Goal: Answer question/provide support: Share knowledge or assist other users

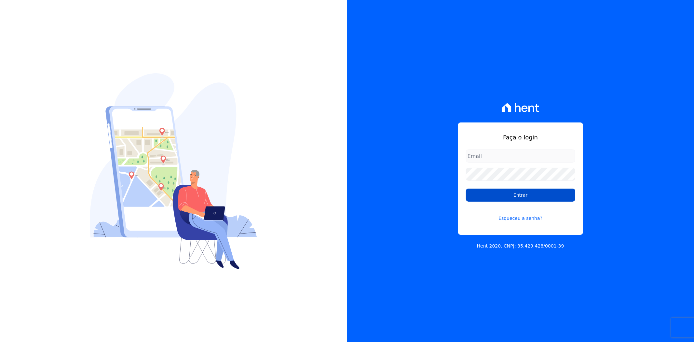
type input "andreza.sousa@grupoctv.com.br"
click at [275, 118] on input "Entrar" at bounding box center [520, 194] width 109 height 13
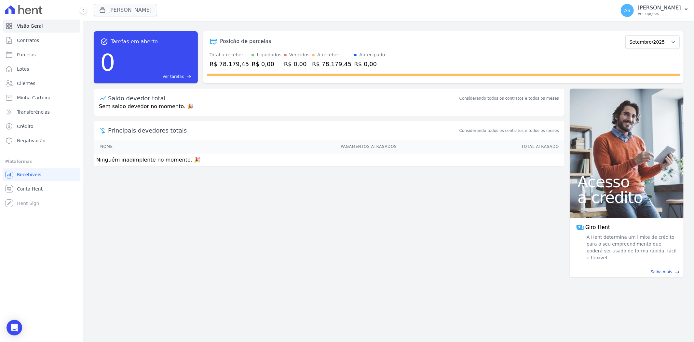
click at [115, 10] on button "[PERSON_NAME]" at bounding box center [125, 10] width 63 height 12
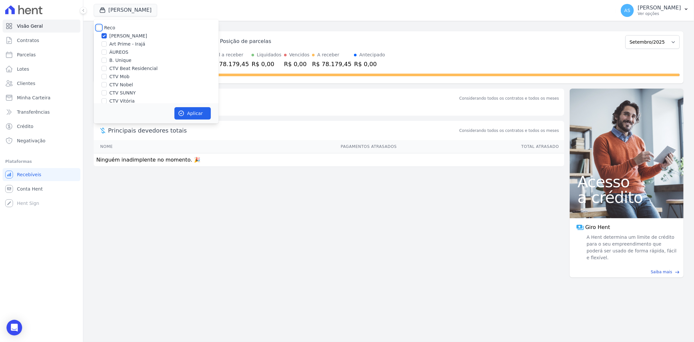
click at [99, 25] on input "Reco" at bounding box center [98, 27] width 5 height 5
checkbox input "true"
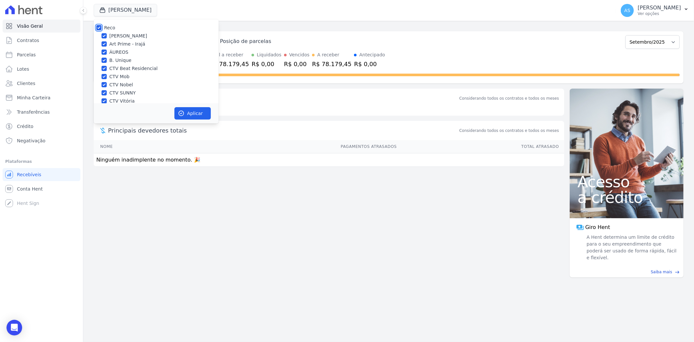
checkbox input "true"
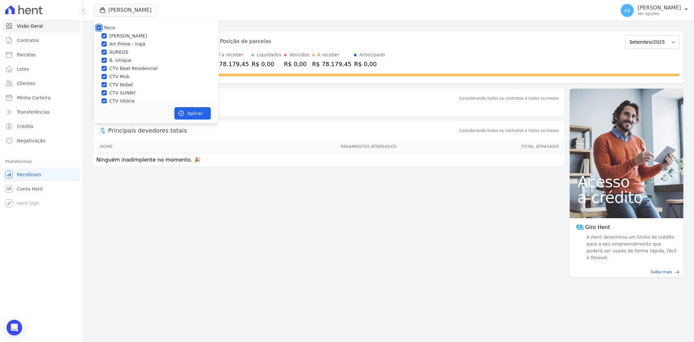
checkbox input "true"
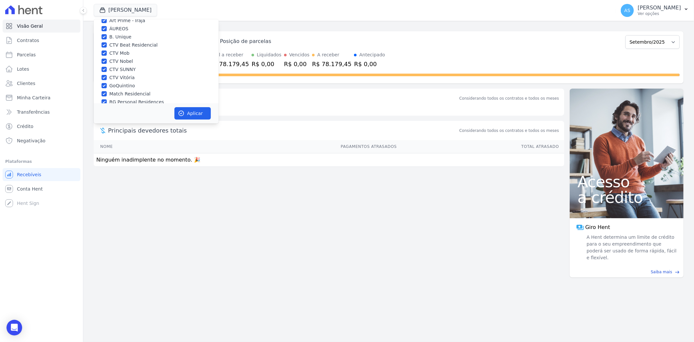
scroll to position [62, 0]
click at [103, 95] on input "Star Residencial Exclusivo - Ghia" at bounding box center [103, 94] width 5 height 5
checkbox input "true"
click at [193, 112] on button "Aplicar" at bounding box center [192, 113] width 36 height 12
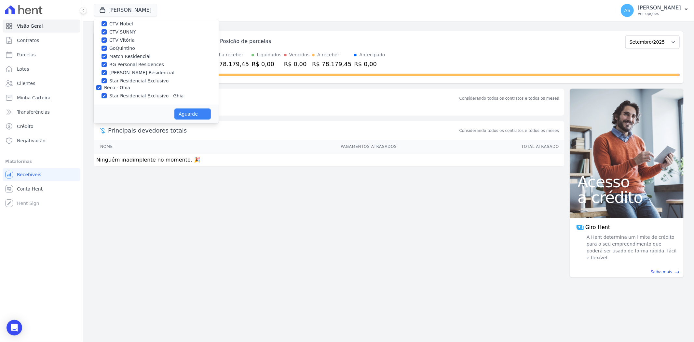
scroll to position [61, 0]
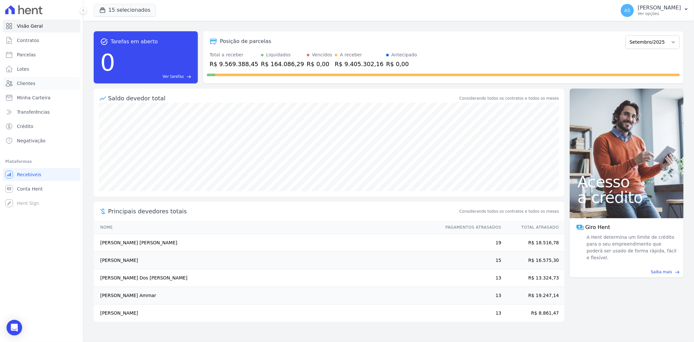
click at [31, 84] on span "Clientes" at bounding box center [26, 83] width 18 height 7
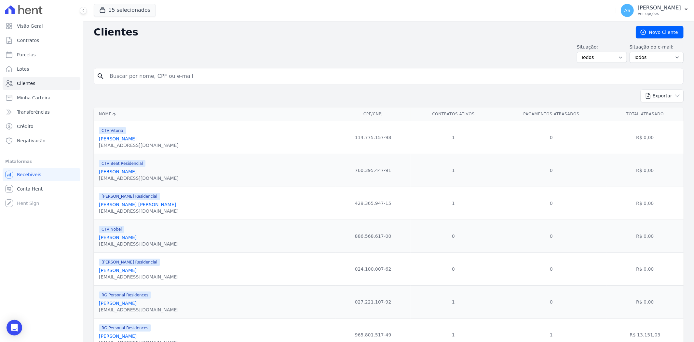
click at [124, 76] on input "search" at bounding box center [393, 76] width 575 height 13
type input "Jeferson Julio Narcizo Costa"
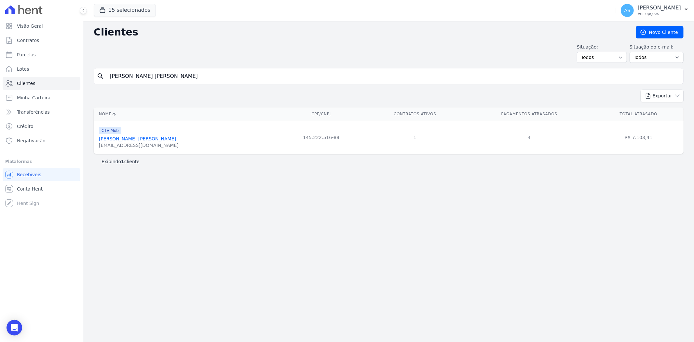
click at [135, 138] on link "Jeferson Julio Narcizo Costa" at bounding box center [137, 138] width 77 height 5
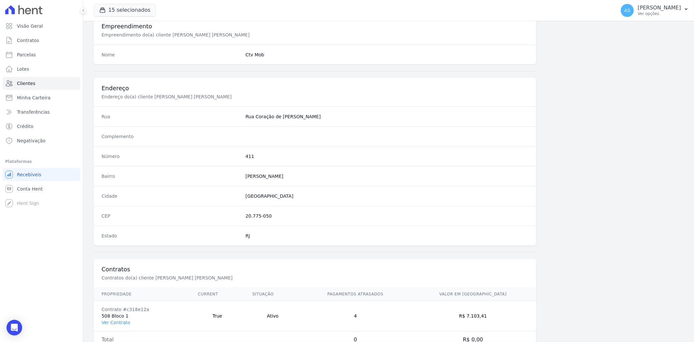
scroll to position [268, 0]
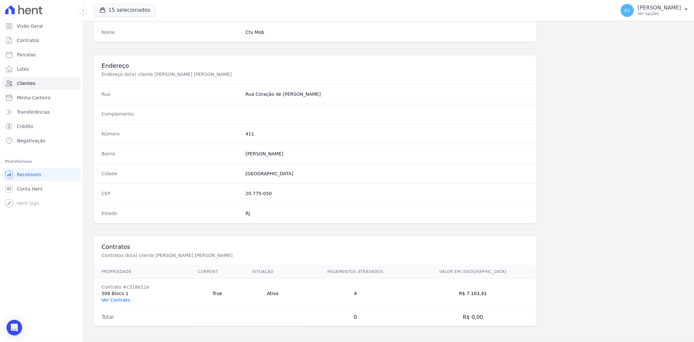
click at [114, 300] on link "Ver Contrato" at bounding box center [115, 299] width 29 height 5
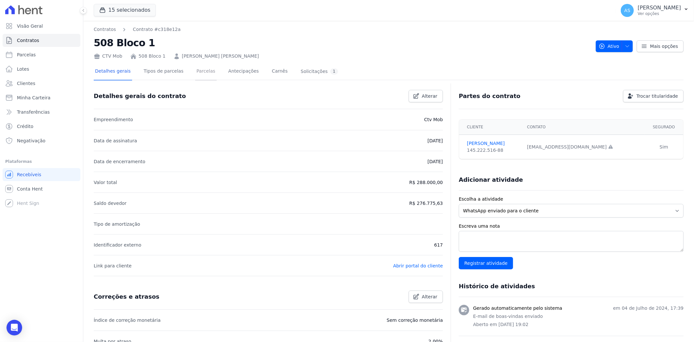
click at [196, 68] on link "Parcelas" at bounding box center [205, 71] width 21 height 17
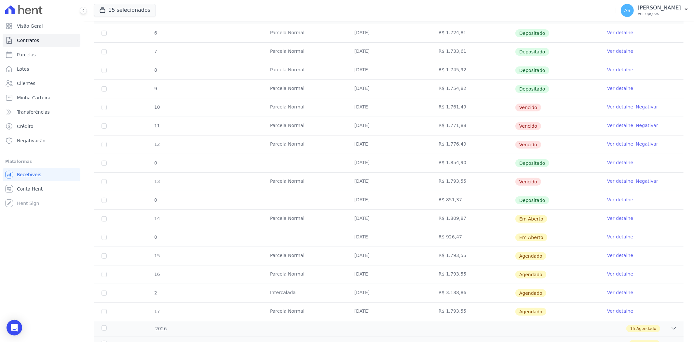
scroll to position [157, 0]
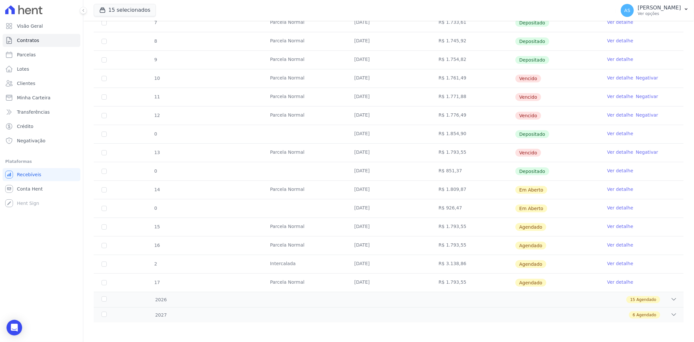
click at [607, 208] on link "Ver detalhe" at bounding box center [620, 207] width 26 height 7
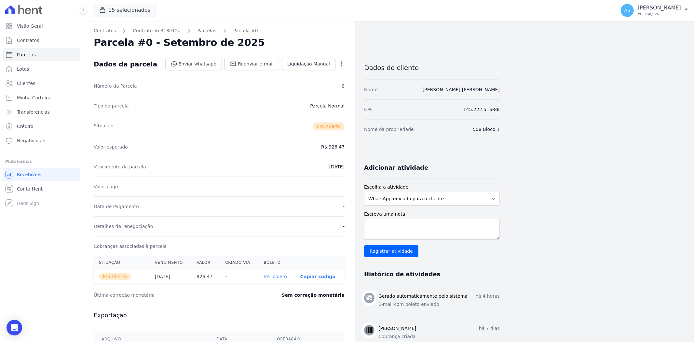
click at [342, 62] on icon "button" at bounding box center [341, 64] width 7 height 7
click at [263, 137] on div "Valor esperado R$ 926,47" at bounding box center [219, 147] width 251 height 20
click at [279, 277] on link "Ver boleto" at bounding box center [275, 276] width 23 height 5
click at [30, 99] on span "Minha Carteira" at bounding box center [34, 97] width 34 height 7
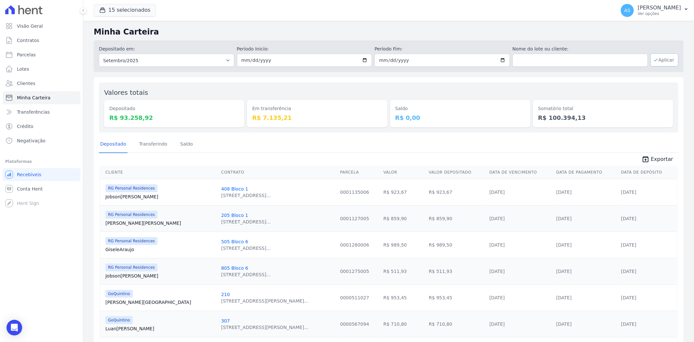
click at [663, 59] on button "Aplicar" at bounding box center [664, 59] width 28 height 13
click at [149, 142] on link "Transferindo" at bounding box center [153, 144] width 31 height 17
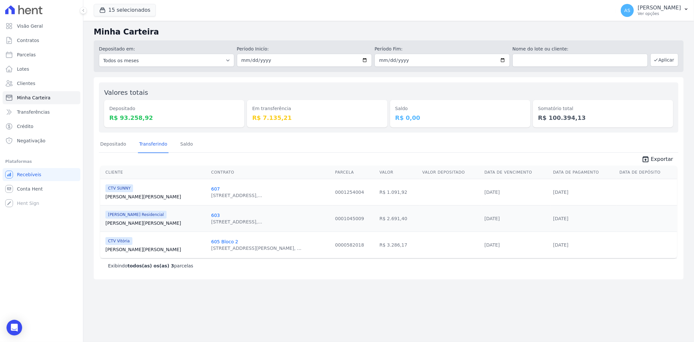
click at [564, 95] on div "Somatório total R$ 100.394,13" at bounding box center [603, 108] width 140 height 40
click at [564, 96] on div "Somatório total R$ 100.394,13" at bounding box center [603, 108] width 140 height 40
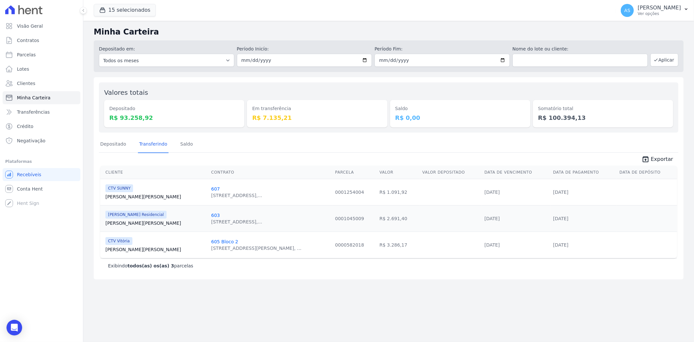
click at [564, 96] on div "Somatório total R$ 100.394,13" at bounding box center [603, 108] width 140 height 40
click at [568, 96] on div "Somatório total R$ 100.394,13" at bounding box center [603, 108] width 140 height 40
click at [574, 100] on div "Somatório total R$ 100.394,13" at bounding box center [603, 113] width 140 height 27
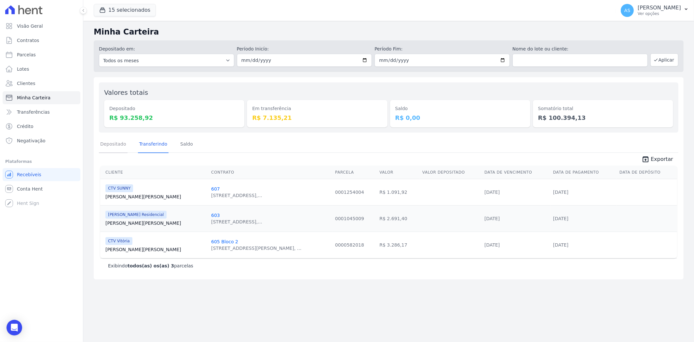
click at [114, 147] on link "Depositado" at bounding box center [113, 144] width 29 height 17
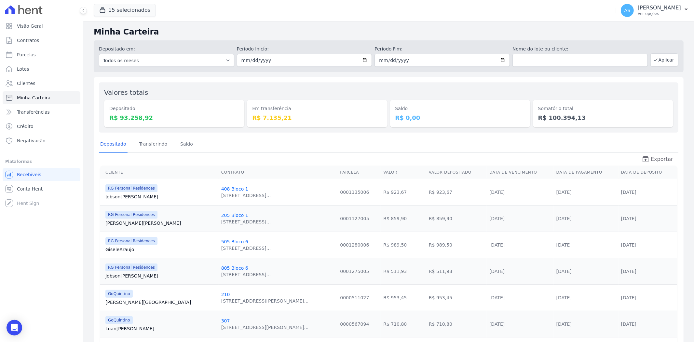
click at [652, 160] on span "Exportar" at bounding box center [662, 159] width 22 height 8
click at [660, 13] on p "Ver opções" at bounding box center [659, 13] width 43 height 5
click at [628, 74] on link "Exportar retornos" at bounding box center [652, 72] width 83 height 12
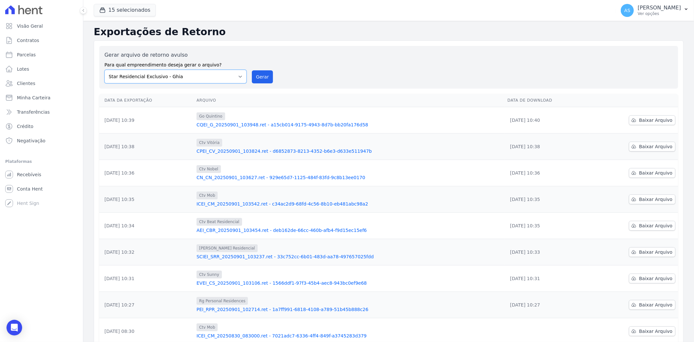
click at [238, 76] on select "Amaré Arpoador Art Prime - Irajá ÁUREOS B. Unique CTV Beat Residencial CTV Mob …" at bounding box center [175, 77] width 142 height 14
select select "a0d5e938-65f1-4477-80e0-85c36a394064"
click at [104, 70] on select "Amaré Arpoador Art Prime - Irajá ÁUREOS B. Unique CTV Beat Residencial CTV Mob …" at bounding box center [175, 77] width 142 height 14
click at [262, 75] on button "Gerar" at bounding box center [262, 76] width 21 height 13
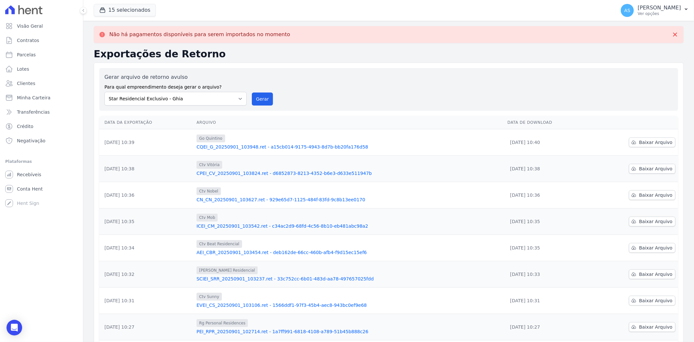
click at [256, 146] on link "CQEI_G_20250901_103948.ret - a15cb014-9175-4943-8d7b-bb20fa176d58" at bounding box center [349, 146] width 306 height 7
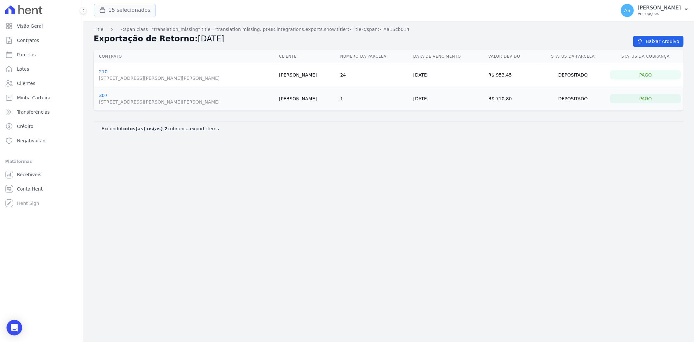
click at [115, 10] on button "15 selecionados" at bounding box center [125, 10] width 62 height 12
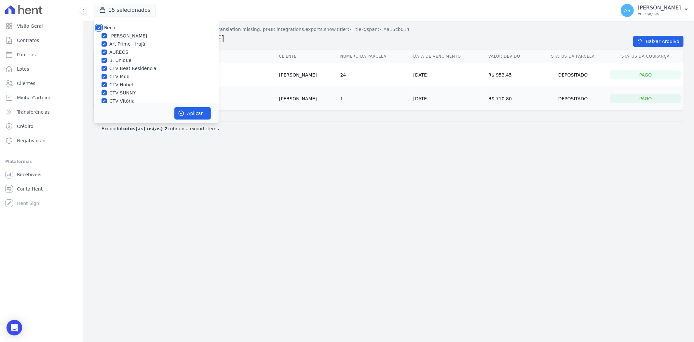
click at [99, 27] on input "Reco" at bounding box center [98, 27] width 5 height 5
checkbox input "false"
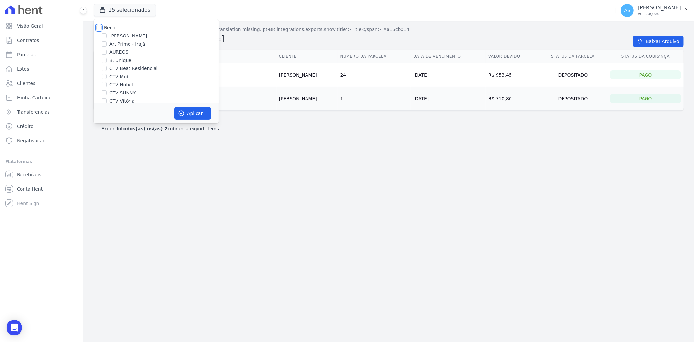
checkbox input "false"
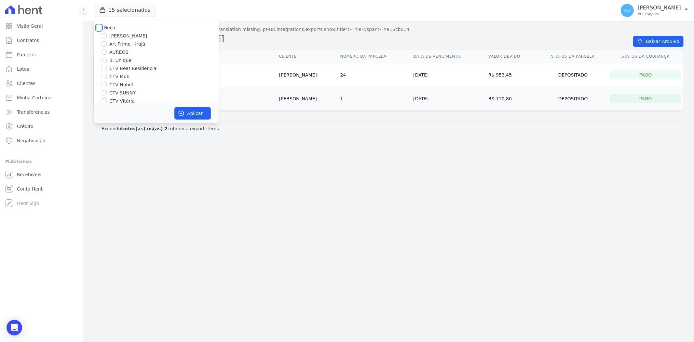
checkbox input "false"
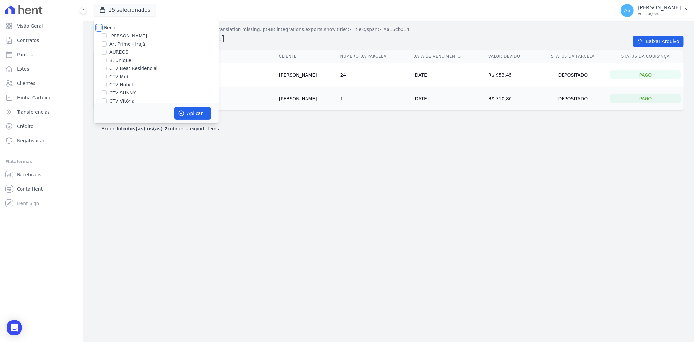
checkbox input "false"
click at [111, 73] on label "GoQuintino" at bounding box center [122, 73] width 26 height 7
click at [106, 74] on input "GoQuintino" at bounding box center [103, 72] width 5 height 5
checkbox input "true"
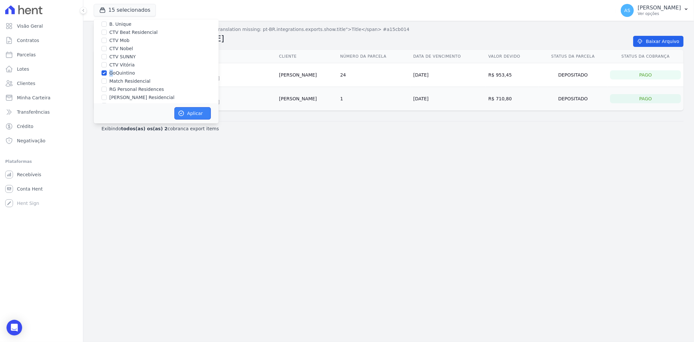
click at [192, 115] on button "Aplicar" at bounding box center [192, 113] width 36 height 12
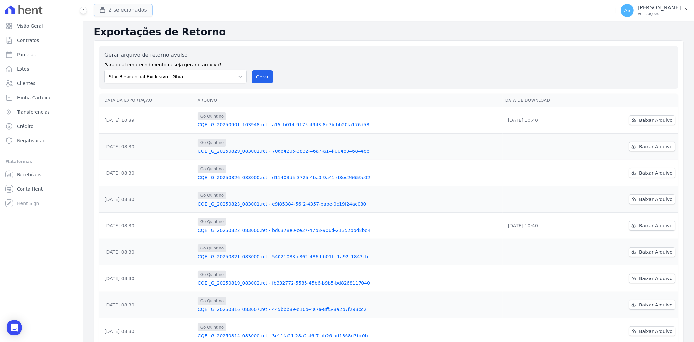
click at [107, 10] on div "button" at bounding box center [103, 10] width 9 height 7
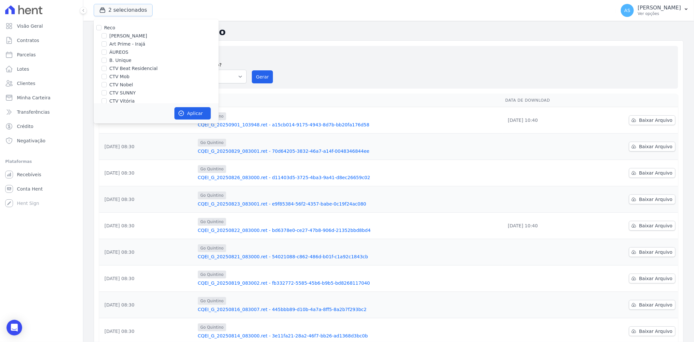
scroll to position [62, 0]
click at [114, 96] on label "Star Residencial Exclusivo - Ghia" at bounding box center [146, 94] width 74 height 7
click at [107, 96] on input "Star Residencial Exclusivo - Ghia" at bounding box center [103, 94] width 5 height 5
checkbox input "false"
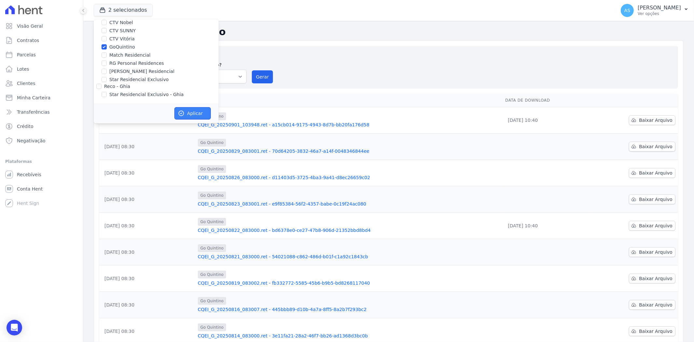
click at [185, 113] on button "Aplicar" at bounding box center [192, 113] width 36 height 12
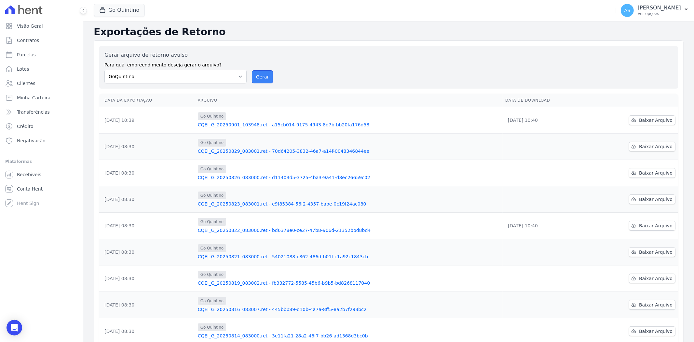
click at [258, 75] on button "Gerar" at bounding box center [262, 76] width 21 height 13
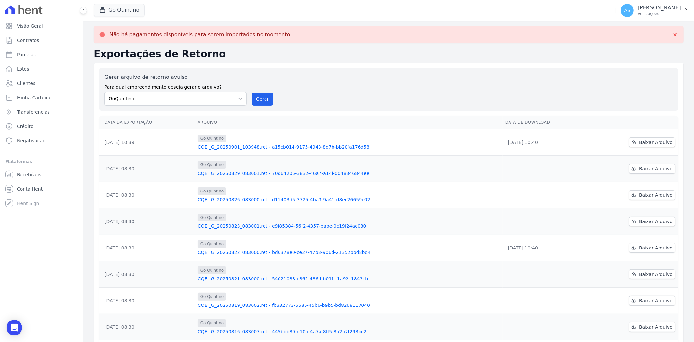
click at [258, 147] on link "CQEI_G_20250901_103948.ret - a15cb014-9175-4943-8d7b-bb20fa176d58" at bounding box center [349, 146] width 302 height 7
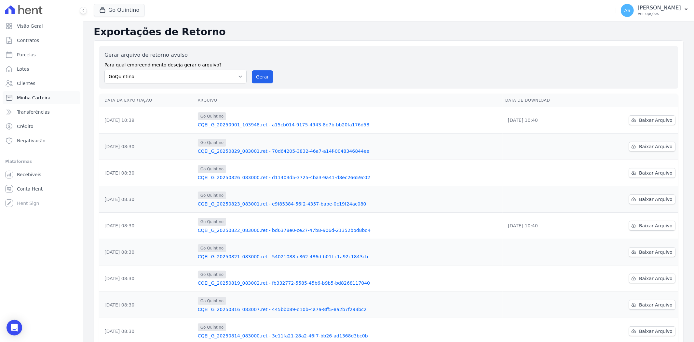
click at [26, 98] on span "Minha Carteira" at bounding box center [34, 97] width 34 height 7
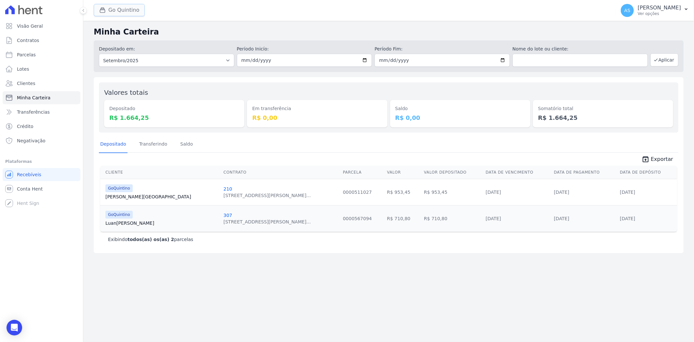
click at [123, 8] on button "Go Quintino" at bounding box center [119, 10] width 51 height 12
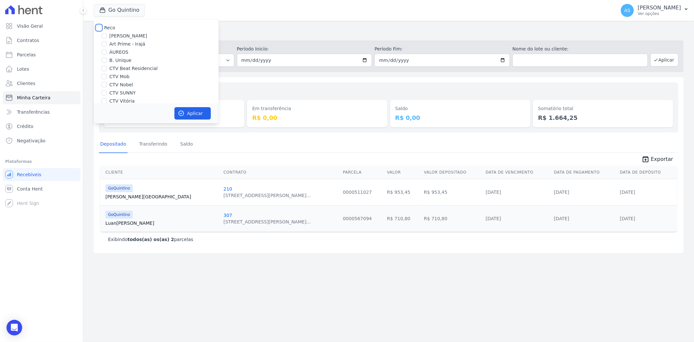
click at [99, 26] on input "Reco" at bounding box center [98, 27] width 5 height 5
checkbox input "true"
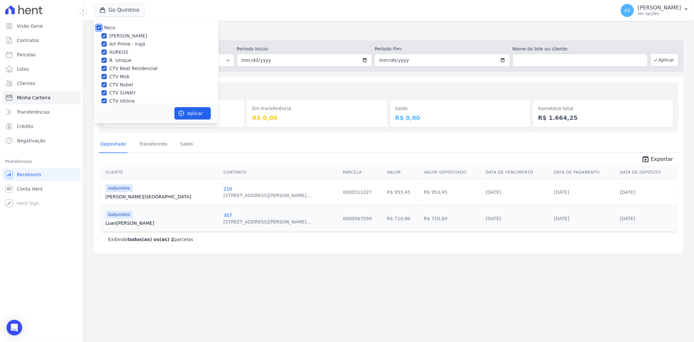
checkbox input "true"
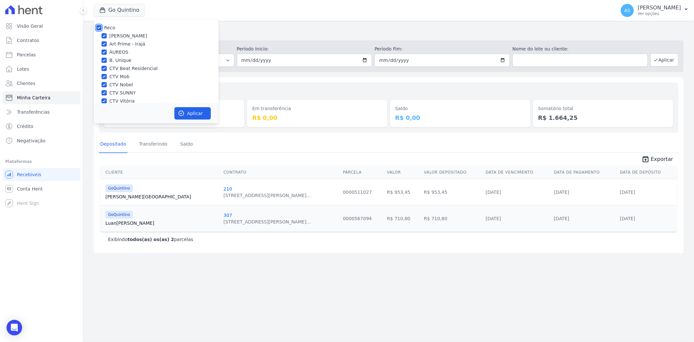
checkbox input "true"
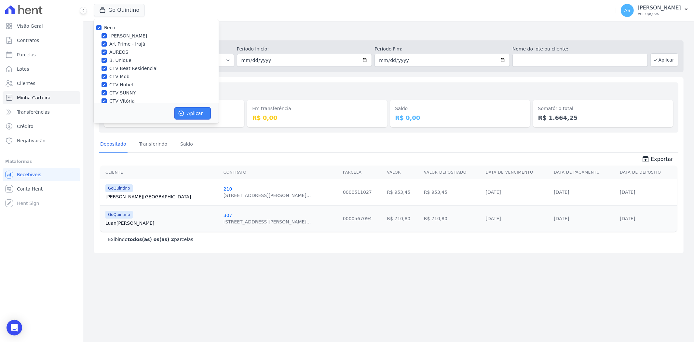
click at [189, 113] on button "Aplicar" at bounding box center [192, 113] width 36 height 12
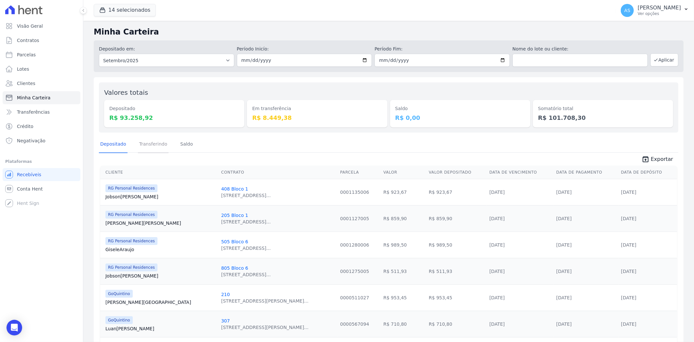
click at [150, 147] on link "Transferindo" at bounding box center [153, 144] width 31 height 17
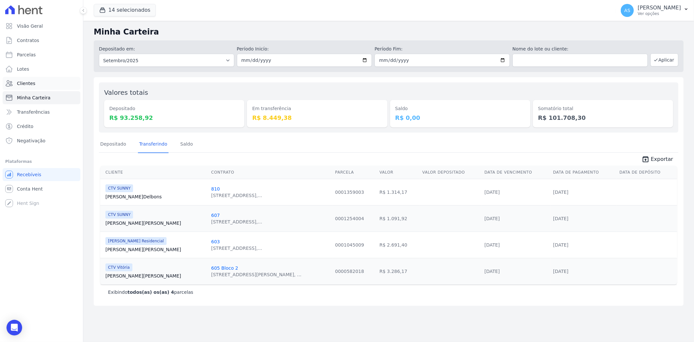
click at [29, 84] on span "Clientes" at bounding box center [26, 83] width 18 height 7
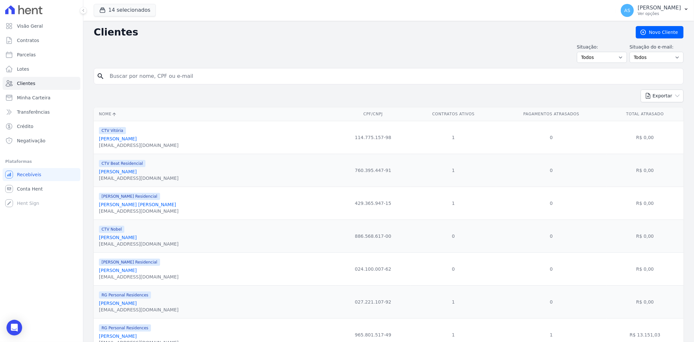
click at [151, 71] on input "search" at bounding box center [393, 76] width 575 height 13
paste input "Carlos Antônio Pinheiro dos Santos"
type input "Carlos Antônio Pinheiro dos Santos"
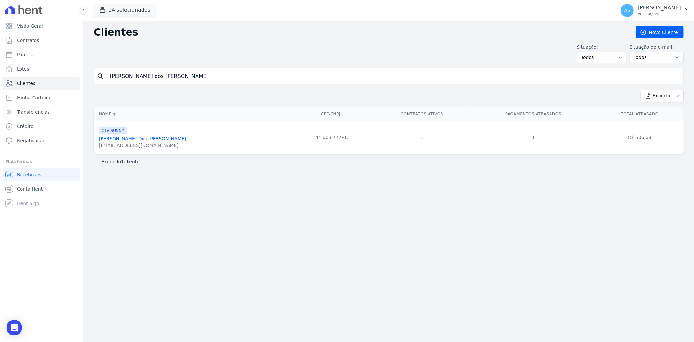
click at [135, 139] on link "Carlos Antônio Pinheiro Dos Santos" at bounding box center [142, 138] width 87 height 5
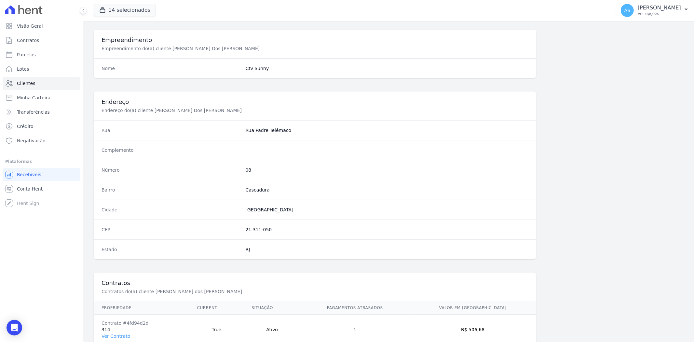
scroll to position [268, 0]
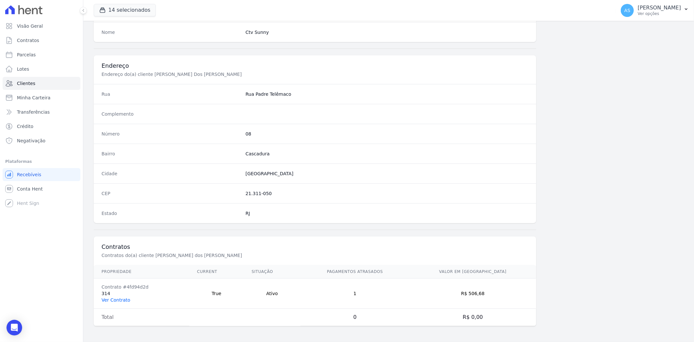
click at [104, 300] on link "Ver Contrato" at bounding box center [115, 299] width 29 height 5
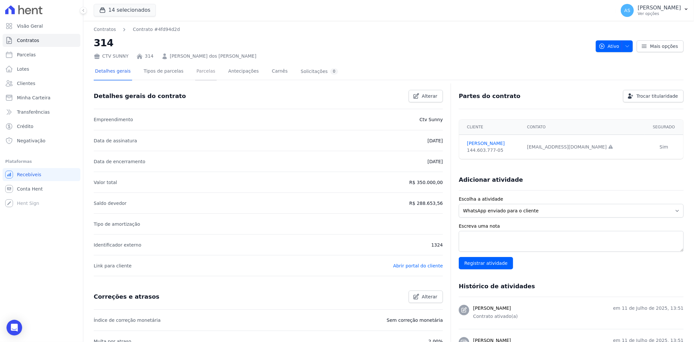
click at [196, 70] on link "Parcelas" at bounding box center [205, 71] width 21 height 17
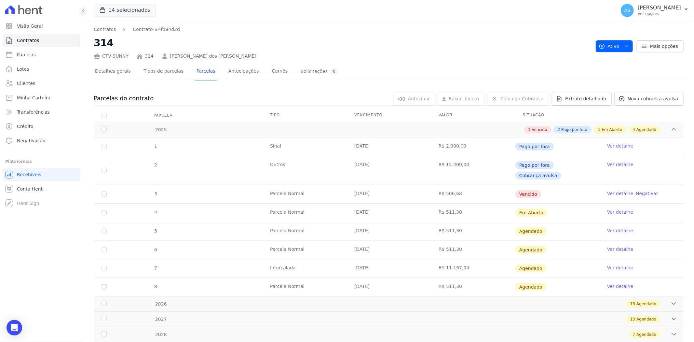
click at [613, 190] on link "Ver detalhe" at bounding box center [620, 193] width 26 height 7
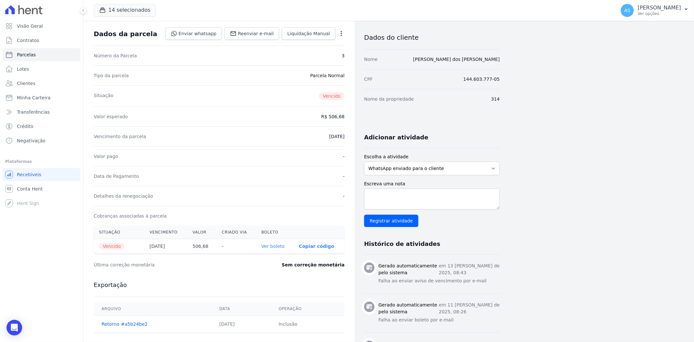
scroll to position [72, 0]
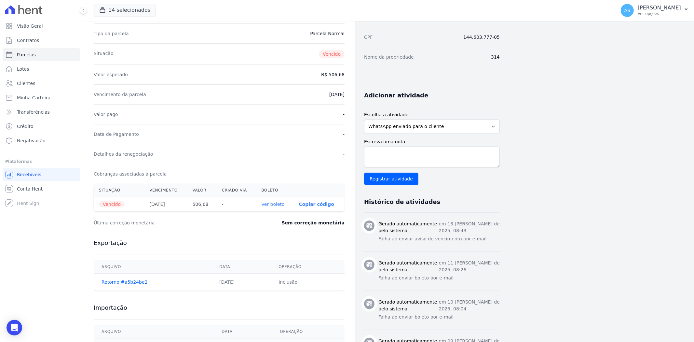
click at [273, 205] on link "Ver boleto" at bounding box center [272, 203] width 23 height 5
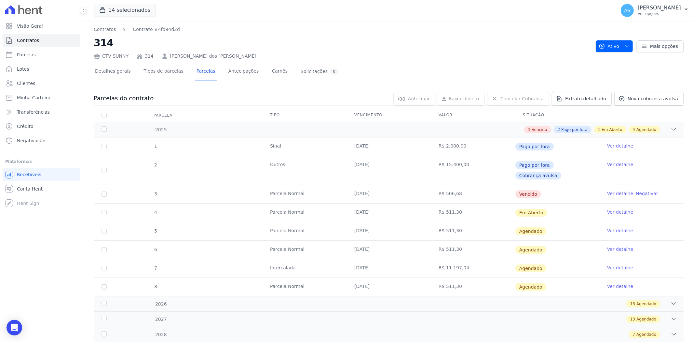
click at [613, 209] on link "Ver detalhe" at bounding box center [620, 212] width 26 height 7
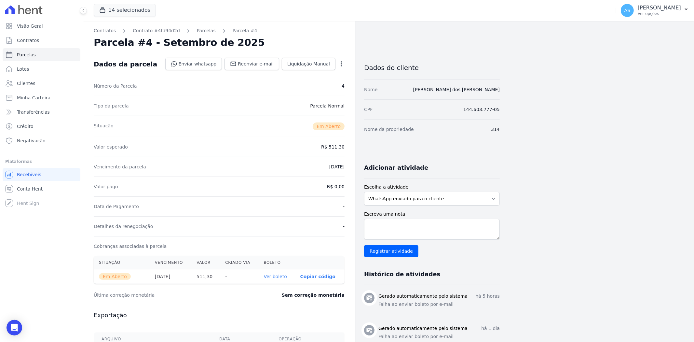
click at [274, 275] on link "Ver boleto" at bounding box center [275, 276] width 23 height 5
click at [36, 95] on span "Minha Carteira" at bounding box center [34, 97] width 34 height 7
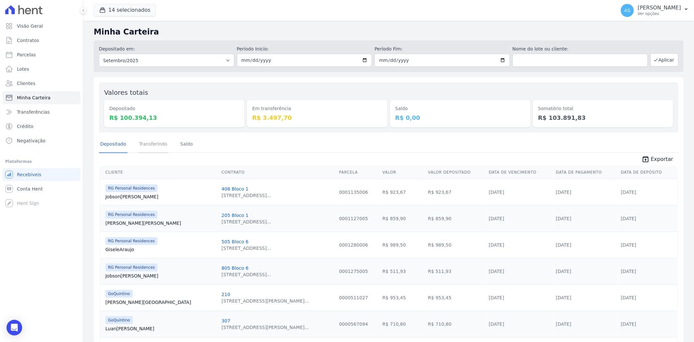
click at [149, 145] on link "Transferindo" at bounding box center [153, 144] width 31 height 17
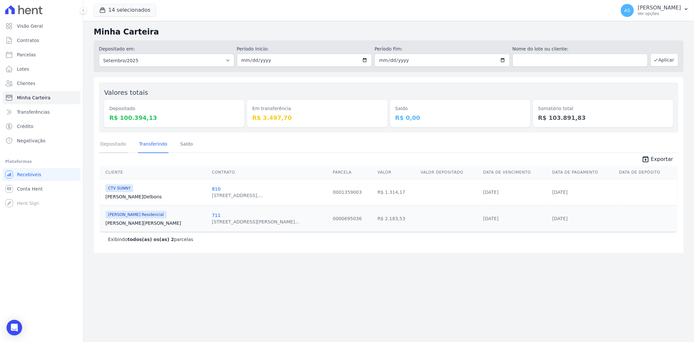
click at [114, 145] on link "Depositado" at bounding box center [113, 144] width 29 height 17
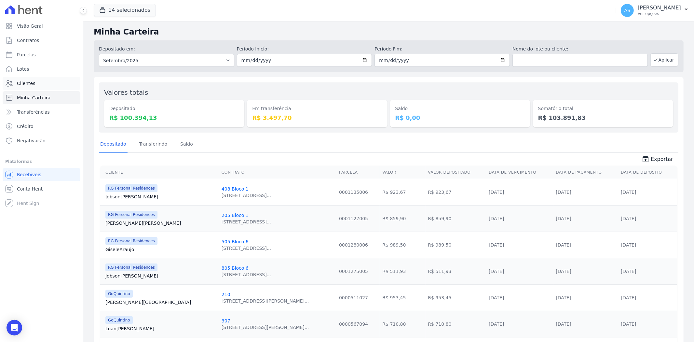
click at [31, 82] on span "Clientes" at bounding box center [26, 83] width 18 height 7
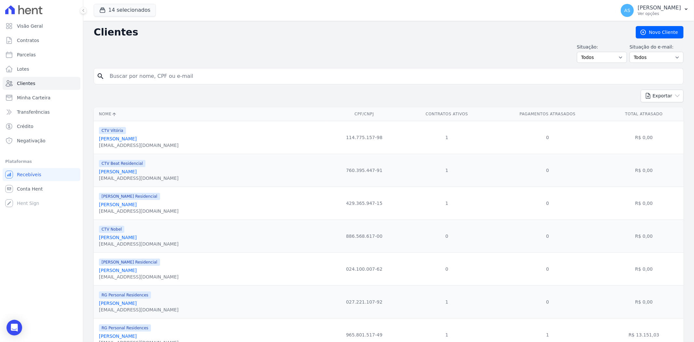
click at [128, 78] on input "search" at bounding box center [393, 76] width 575 height 13
paste input "[PERSON_NAME]"
type input "[PERSON_NAME]"
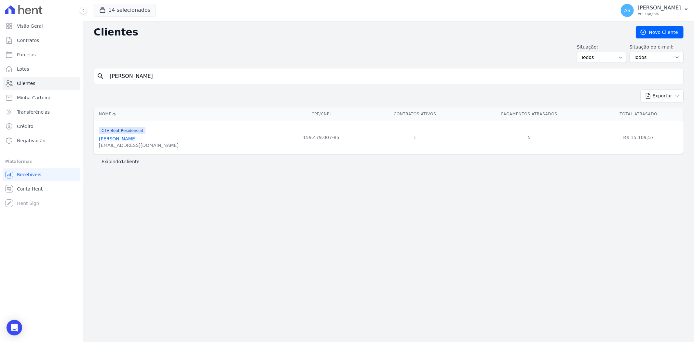
click at [136, 139] on link "[PERSON_NAME]" at bounding box center [118, 138] width 38 height 5
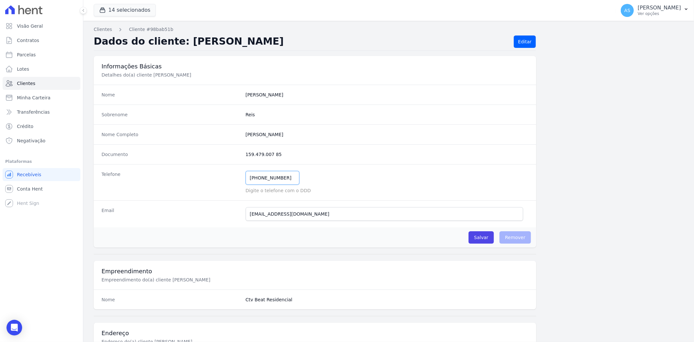
drag, startPoint x: 199, startPoint y: 178, endPoint x: 161, endPoint y: 178, distance: 37.7
click at [166, 178] on div "Telefone [PHONE_NUMBER] Mensagem de SMS ainda não enviada.. Mensagem de [PERSON…" at bounding box center [315, 182] width 442 height 36
click at [14, 326] on icon "Open Intercom Messenger" at bounding box center [13, 327] width 7 height 8
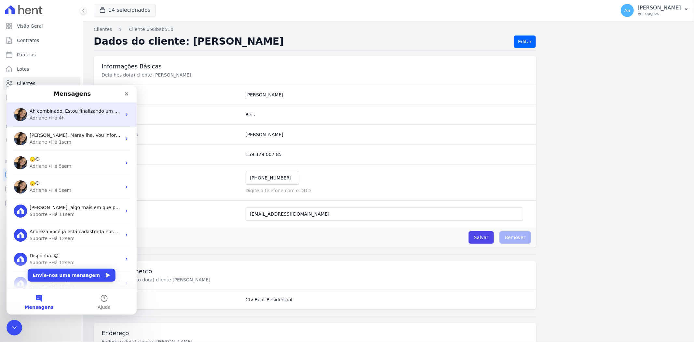
click at [70, 109] on span "Ah combinado. Estou finalizando um atendimento e já irei entrar. ; )" at bounding box center [107, 110] width 155 height 5
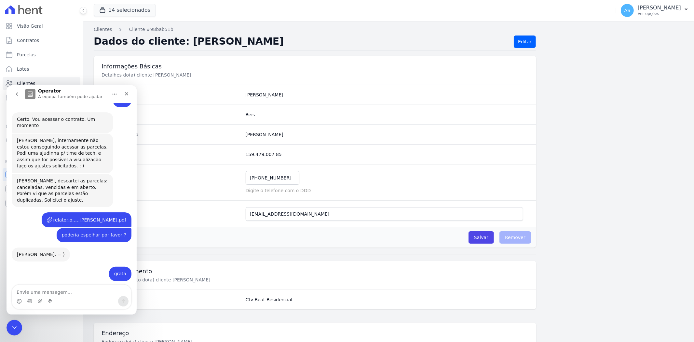
scroll to position [5032, 0]
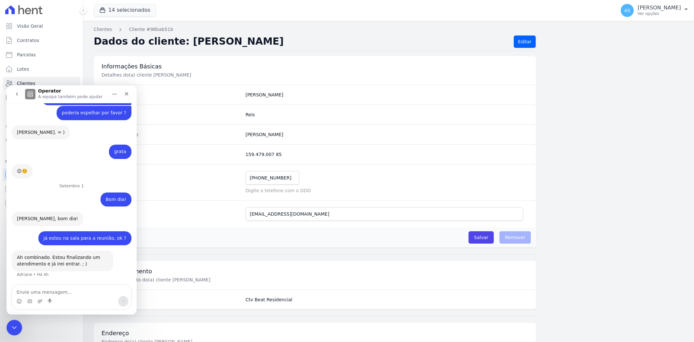
click at [23, 292] on textarea "Envie uma mensagem..." at bounding box center [71, 289] width 119 height 11
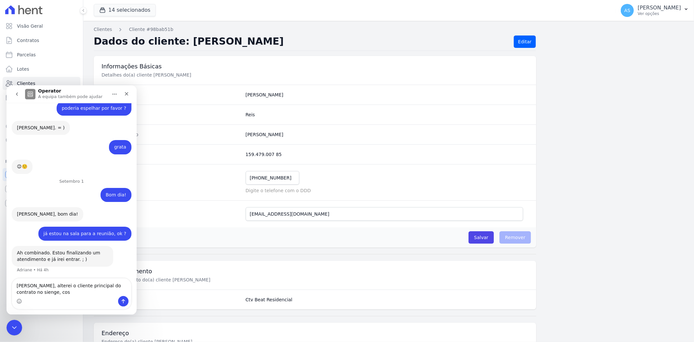
scroll to position [5039, 0]
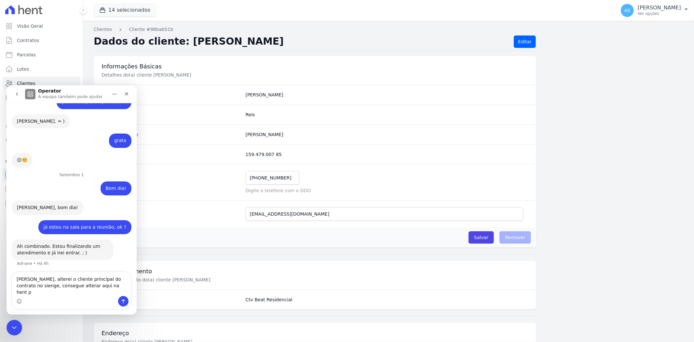
type textarea "Adri, alterei o cliente principal do contrato no sienge, consegue alterar aqui …"
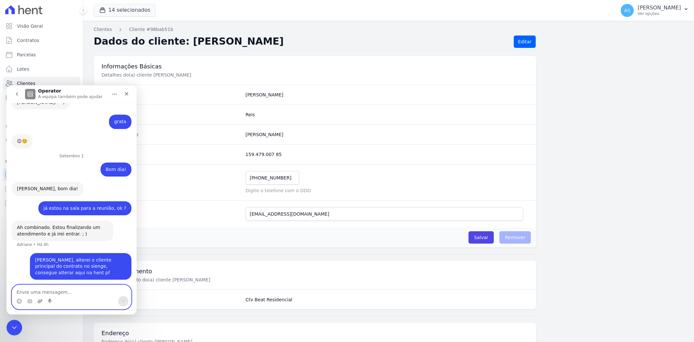
scroll to position [5057, 0]
click at [40, 303] on icon "Carregar anexo" at bounding box center [39, 300] width 5 height 5
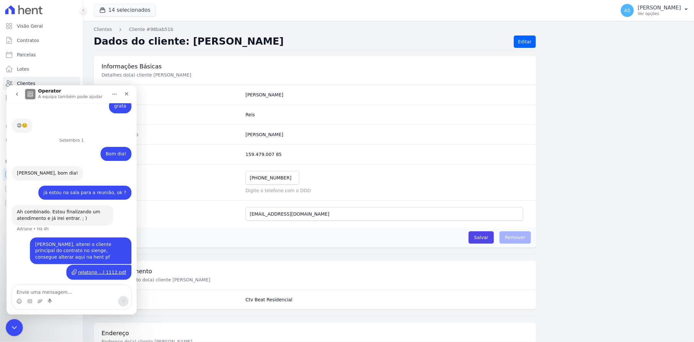
click at [13, 326] on icon "Fechar mensagem da Intercom" at bounding box center [13, 326] width 8 height 8
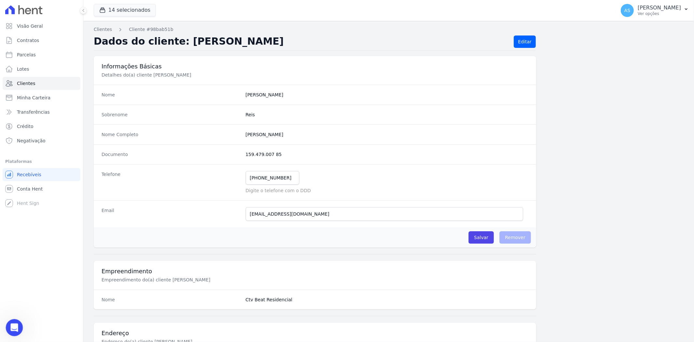
click at [13, 328] on icon "Abrir mensagem da Intercom" at bounding box center [13, 326] width 11 height 11
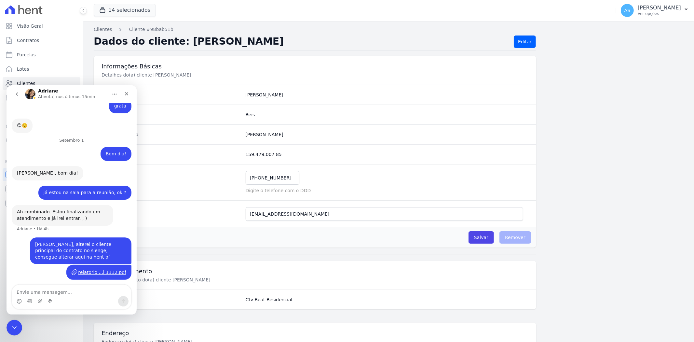
click at [99, 271] on div "relatorio ...l 1112.pdf" at bounding box center [102, 271] width 48 height 7
click at [12, 327] on icon "Fechar mensagem da Intercom" at bounding box center [13, 326] width 8 height 8
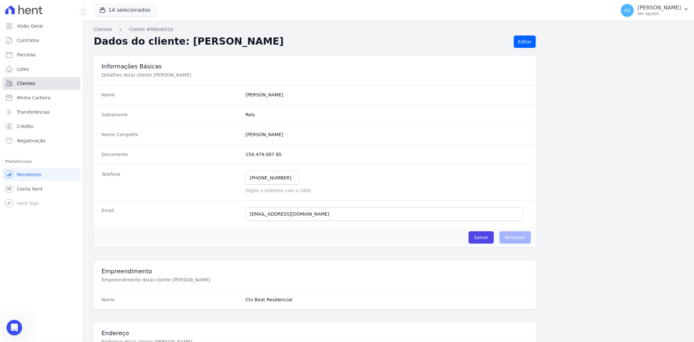
click at [21, 85] on span "Clientes" at bounding box center [26, 83] width 18 height 7
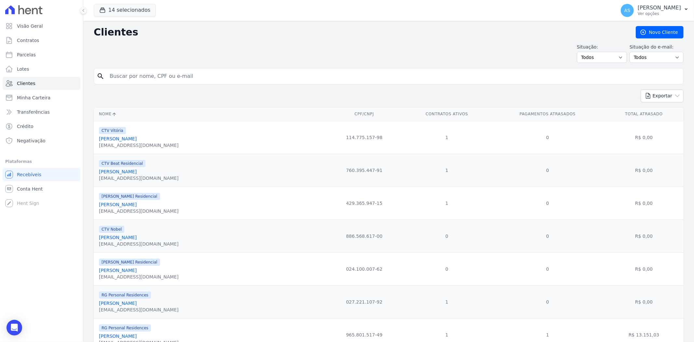
click at [114, 78] on input "search" at bounding box center [393, 76] width 575 height 13
click at [125, 80] on input "search" at bounding box center [393, 76] width 575 height 13
paste input "Osvaldo Pinheiro Dominguez"
type input "Osvaldo Pinheiro Dominguez"
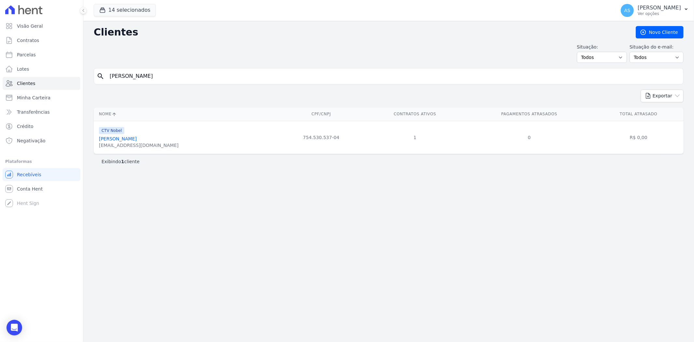
click at [122, 139] on link "Osvaldo Pinheiro Dominguez" at bounding box center [118, 138] width 38 height 5
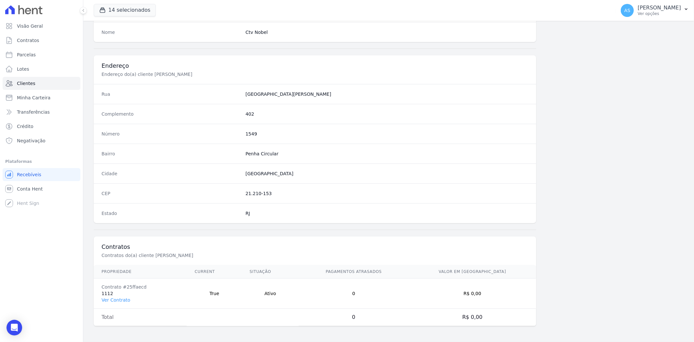
scroll to position [268, 0]
click at [117, 299] on link "Ver Contrato" at bounding box center [115, 299] width 29 height 5
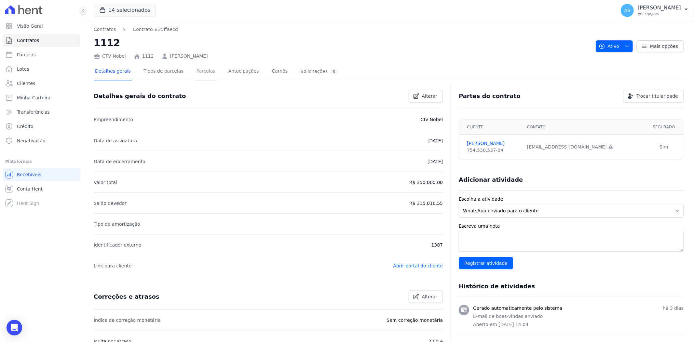
click at [195, 70] on link "Parcelas" at bounding box center [205, 71] width 21 height 17
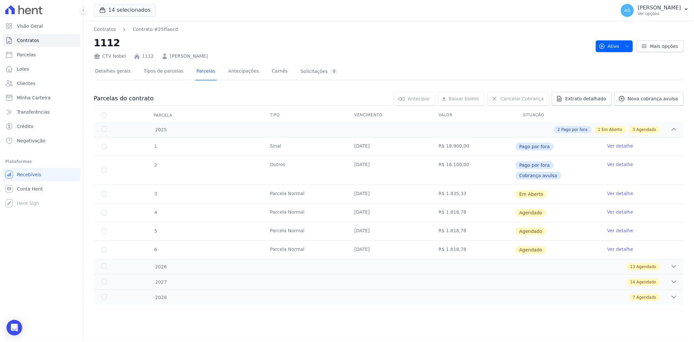
click at [619, 190] on link "Ver detalhe" at bounding box center [620, 193] width 26 height 7
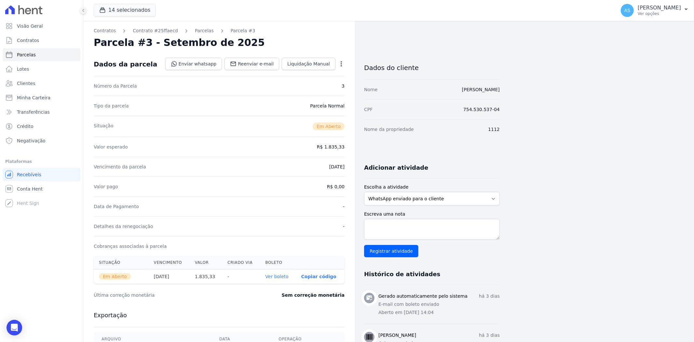
click at [281, 276] on link "Ver boleto" at bounding box center [276, 276] width 23 height 5
click at [17, 324] on icon "Open Intercom Messenger" at bounding box center [13, 327] width 7 height 8
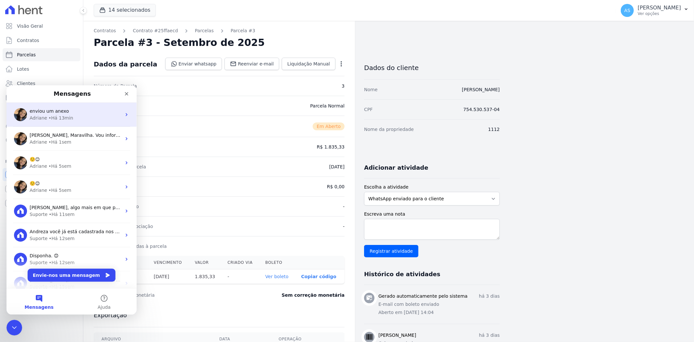
click at [39, 108] on span "enviou um anexo" at bounding box center [49, 110] width 39 height 5
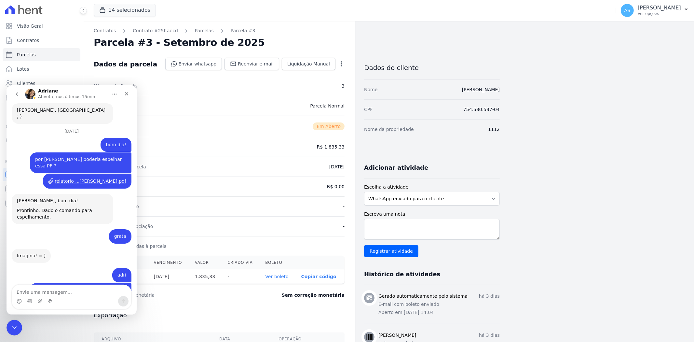
scroll to position [5073, 0]
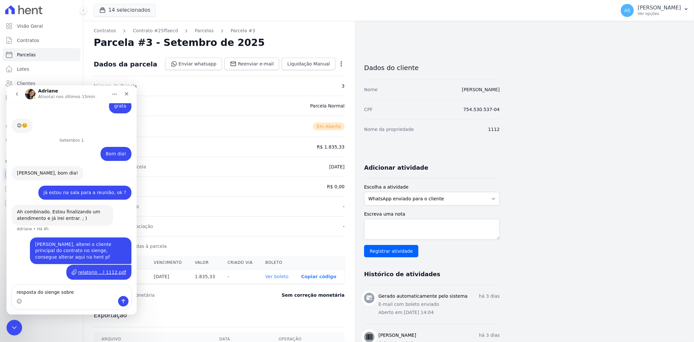
type textarea "resposta do sienge sobre"
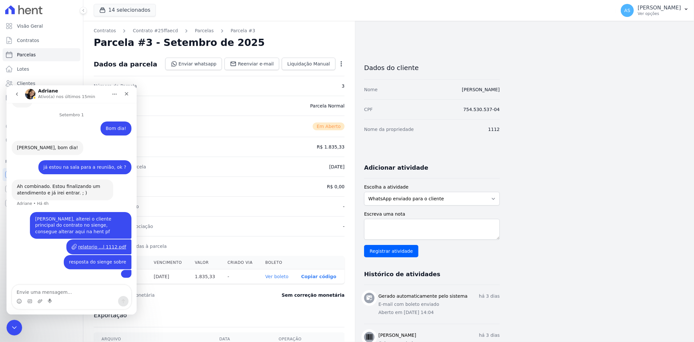
scroll to position [5183, 0]
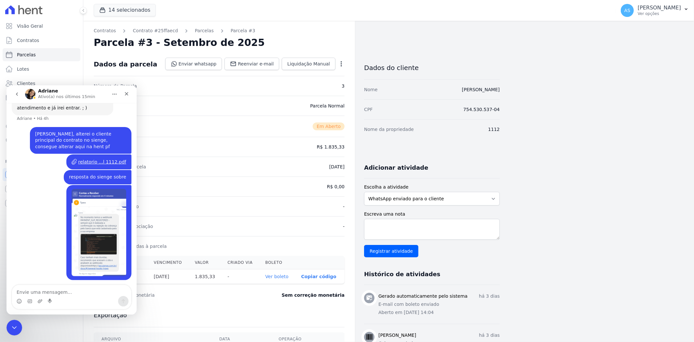
click at [96, 233] on img "Andreza diz…" at bounding box center [99, 231] width 55 height 87
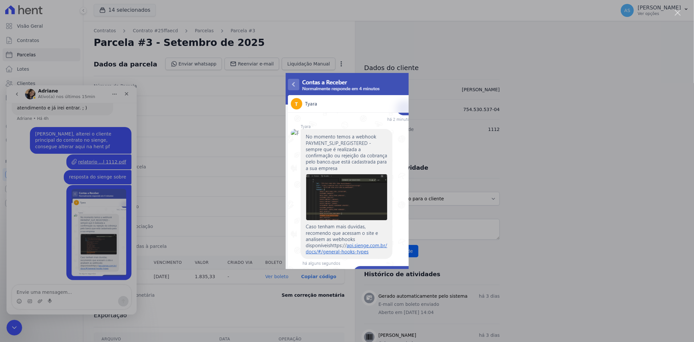
scroll to position [0, 0]
click at [675, 12] on div "Fechar" at bounding box center [678, 13] width 6 height 6
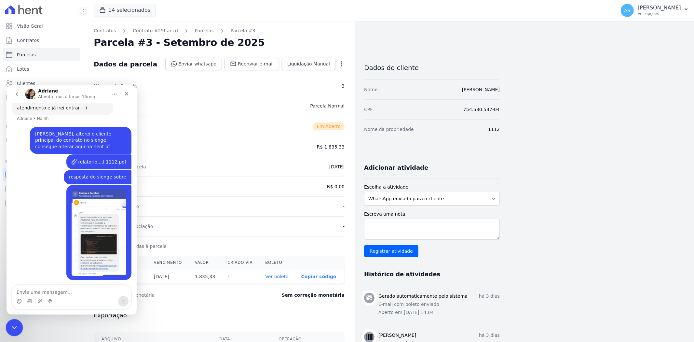
click at [7, 324] on div "Fechar mensagem da Intercom" at bounding box center [14, 326] width 16 height 16
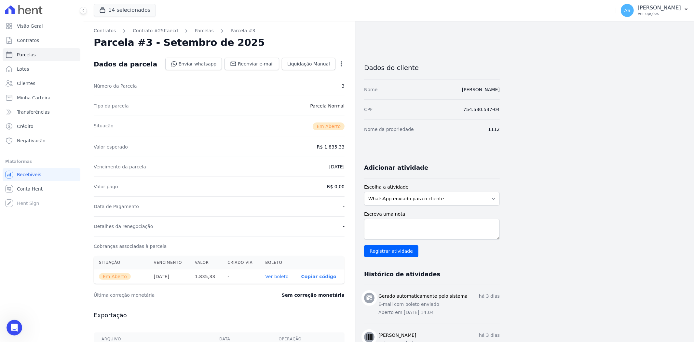
scroll to position [5183, 0]
click at [23, 98] on span "Minha Carteira" at bounding box center [34, 97] width 34 height 7
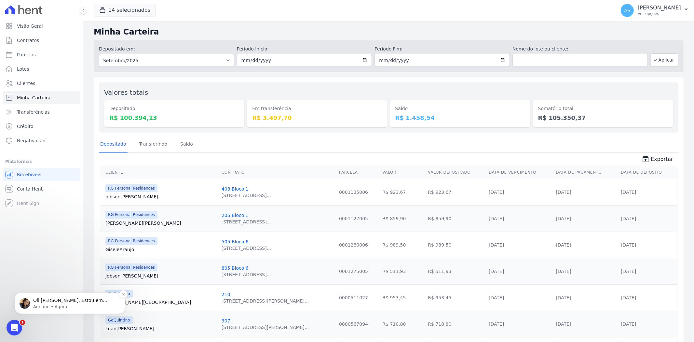
click at [38, 301] on p "Oii Andreza, Estou em atendimento mas assim que finalizar retorno aqui para ver…" at bounding box center [75, 300] width 84 height 7
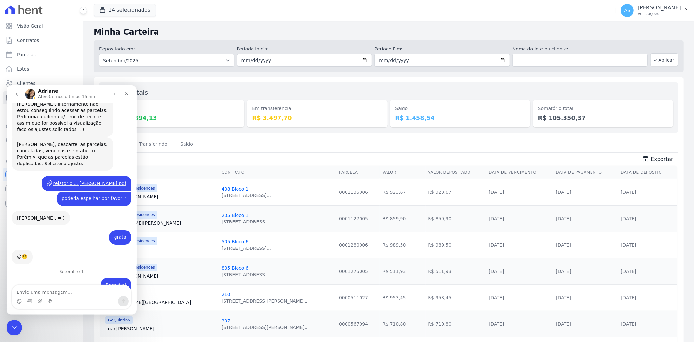
scroll to position [5233, 0]
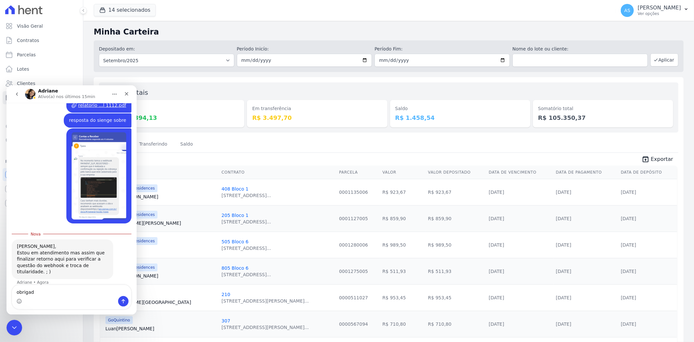
type textarea "obrigada"
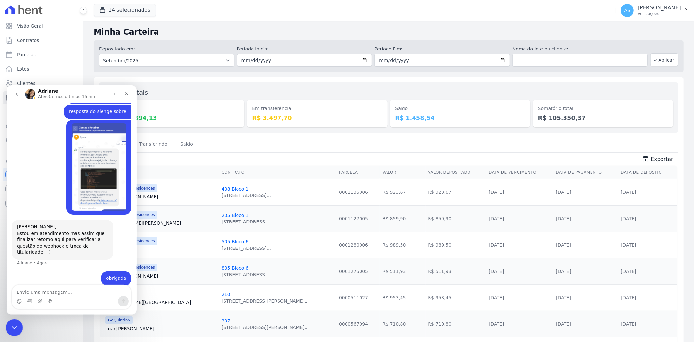
scroll to position [5241, 0]
click at [12, 327] on icon "Fechar mensagem da Intercom" at bounding box center [13, 326] width 8 height 8
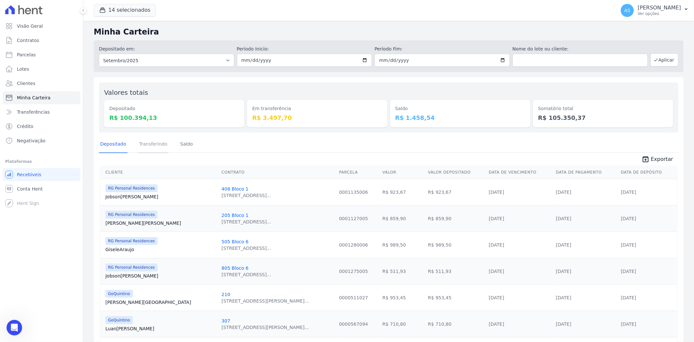
click at [155, 145] on link "Transferindo" at bounding box center [153, 144] width 31 height 17
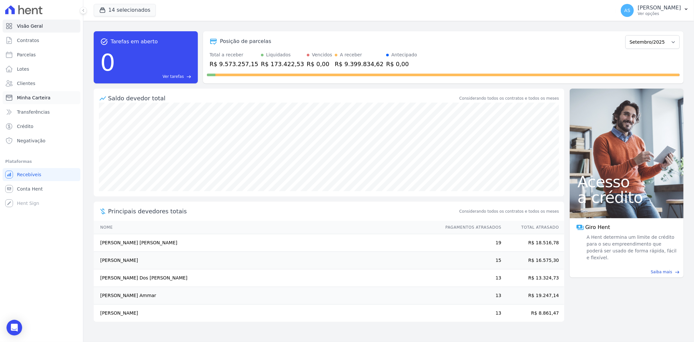
click at [19, 100] on span "Minha Carteira" at bounding box center [34, 97] width 34 height 7
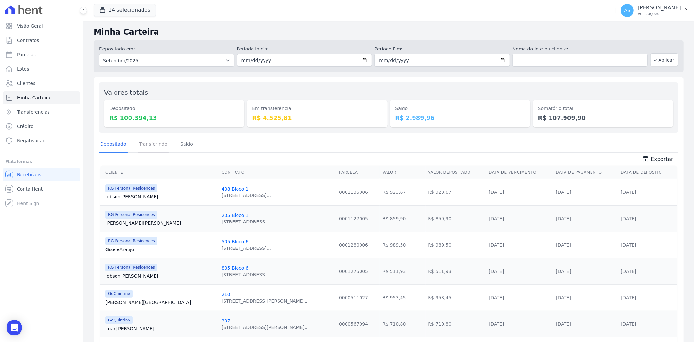
click at [141, 144] on link "Transferindo" at bounding box center [153, 144] width 31 height 17
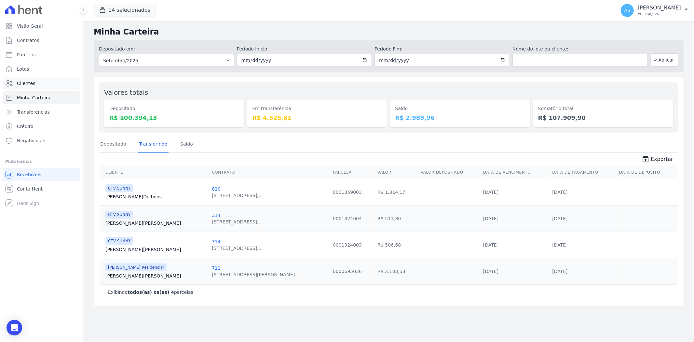
click at [23, 82] on span "Clientes" at bounding box center [26, 83] width 18 height 7
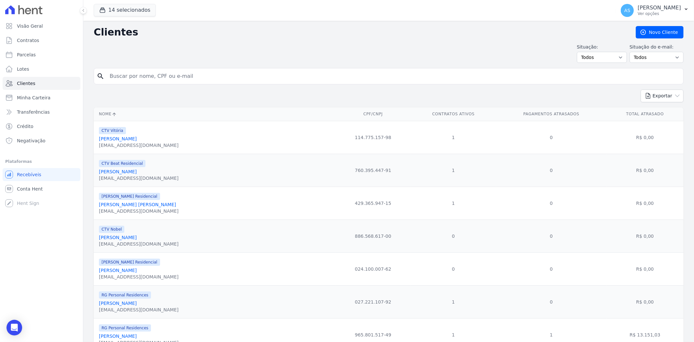
click at [113, 75] on input "search" at bounding box center [393, 76] width 575 height 13
type input "alba"
click at [640, 89] on button "Exportar" at bounding box center [661, 95] width 43 height 13
click at [120, 77] on input "alba" at bounding box center [393, 76] width 575 height 13
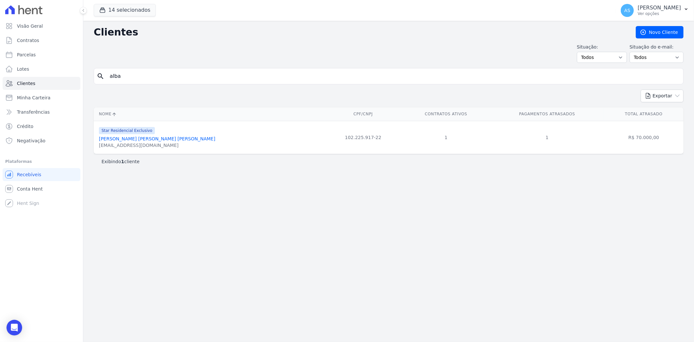
click at [121, 141] on link "[PERSON_NAME] [PERSON_NAME] [PERSON_NAME]" at bounding box center [157, 138] width 116 height 5
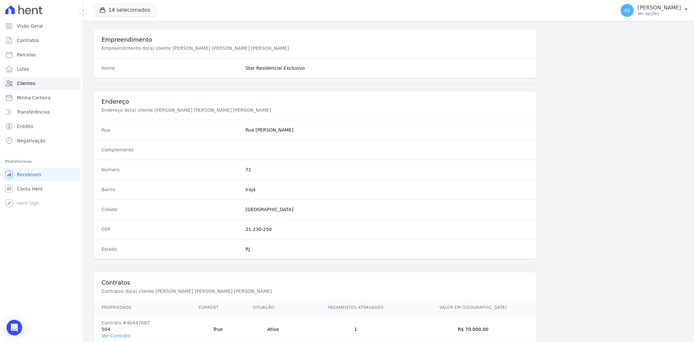
scroll to position [268, 0]
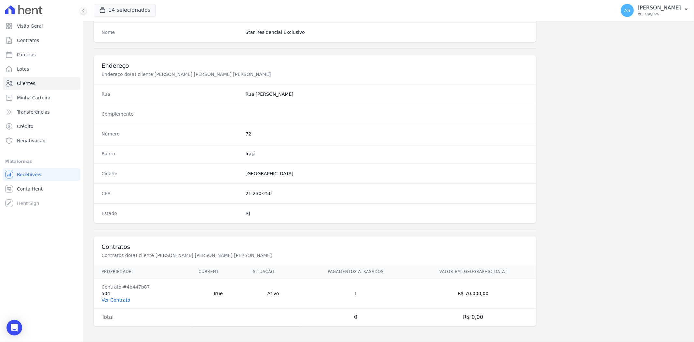
click at [116, 299] on link "Ver Contrato" at bounding box center [115, 299] width 29 height 5
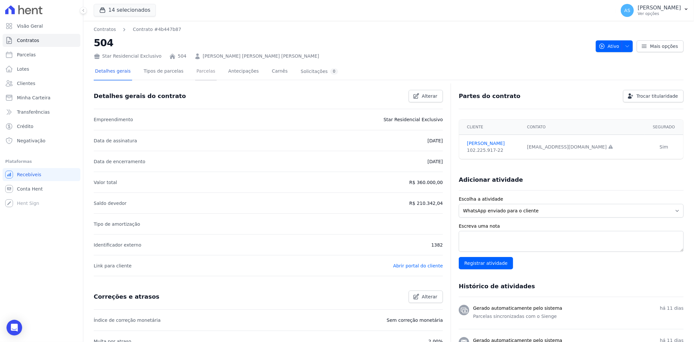
click at [202, 71] on link "Parcelas" at bounding box center [205, 71] width 21 height 17
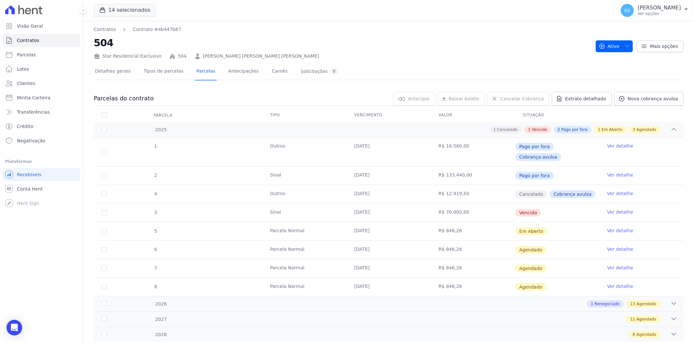
click at [610, 209] on link "Ver detalhe" at bounding box center [620, 212] width 26 height 7
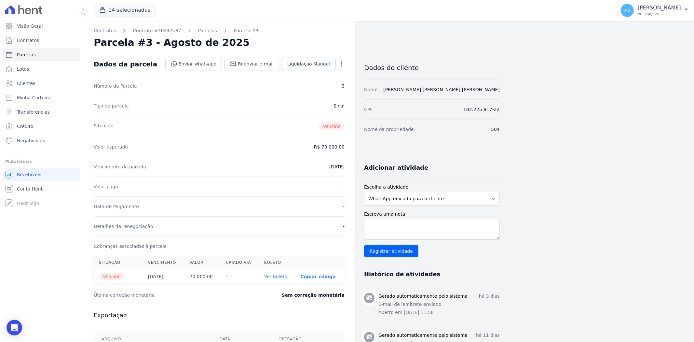
click at [306, 64] on span "Liquidação Manual" at bounding box center [308, 64] width 43 height 7
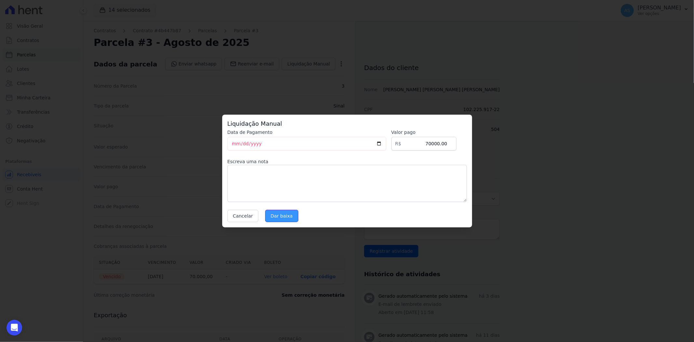
click at [277, 217] on input "Dar baixa" at bounding box center [281, 215] width 33 height 12
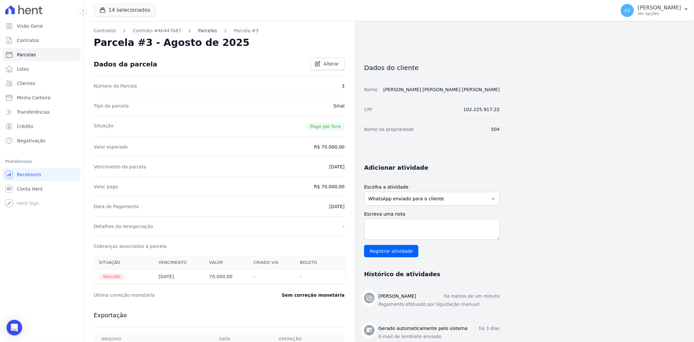
click at [198, 31] on link "Parcelas" at bounding box center [207, 30] width 19 height 7
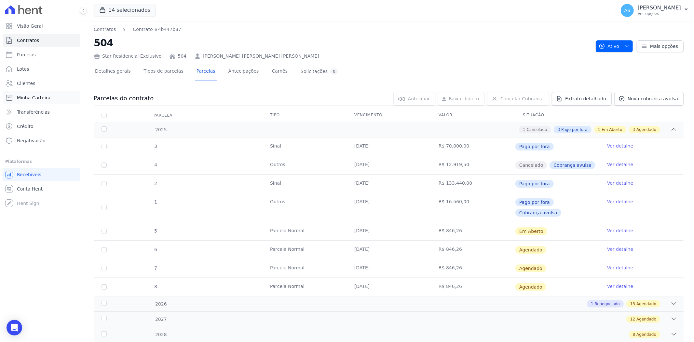
click at [20, 101] on link "Minha Carteira" at bounding box center [42, 97] width 78 height 13
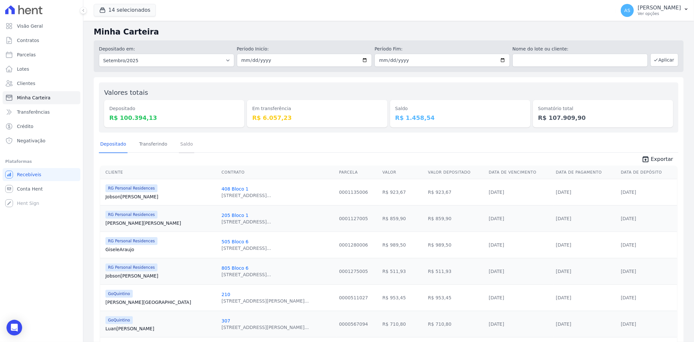
click at [179, 145] on link "Saldo" at bounding box center [186, 144] width 15 height 17
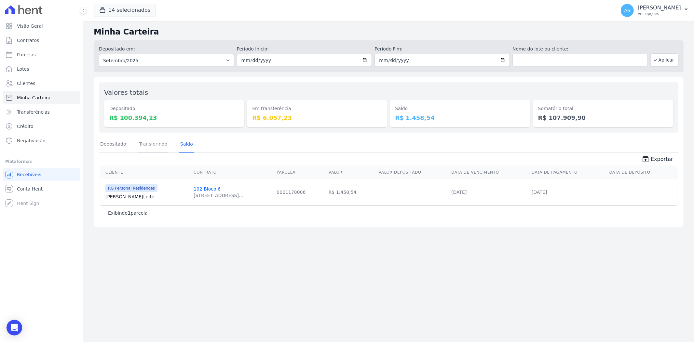
click at [156, 146] on link "Transferindo" at bounding box center [153, 144] width 31 height 17
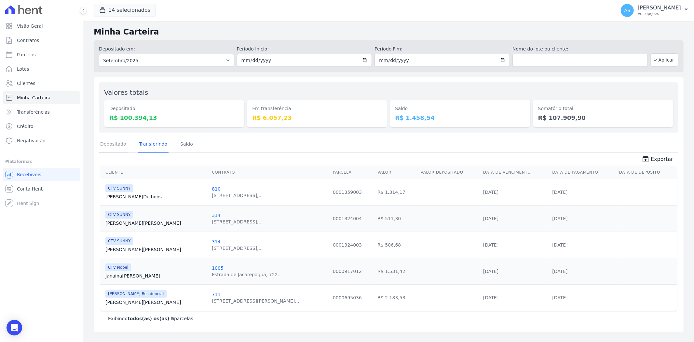
click at [113, 143] on link "Depositado" at bounding box center [113, 144] width 29 height 17
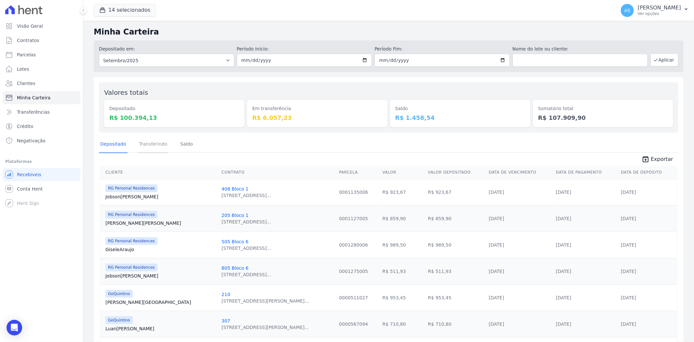
click at [151, 143] on link "Transferindo" at bounding box center [153, 144] width 31 height 17
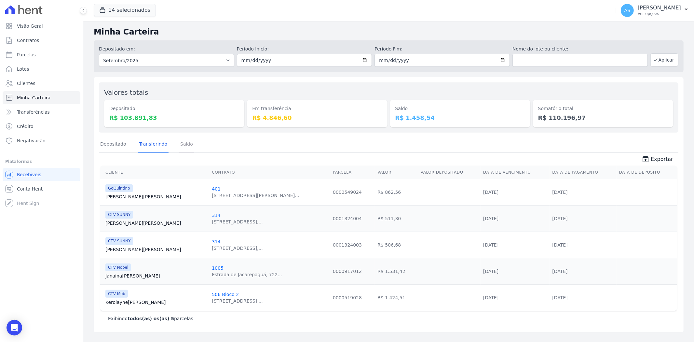
click at [179, 145] on link "Saldo" at bounding box center [186, 144] width 15 height 17
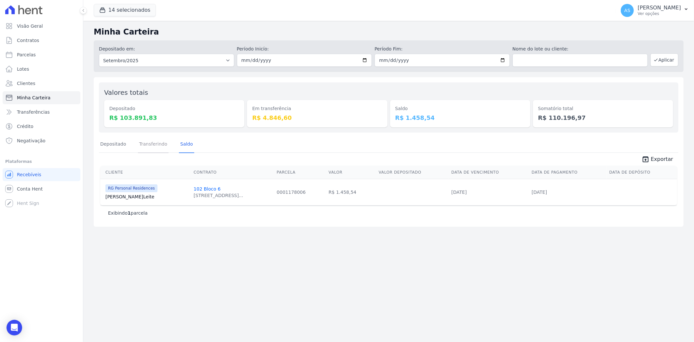
click at [142, 144] on link "Transferindo" at bounding box center [153, 144] width 31 height 17
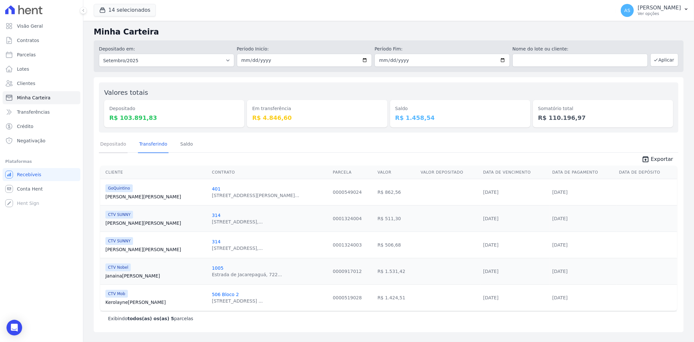
click at [114, 141] on link "Depositado" at bounding box center [113, 144] width 29 height 17
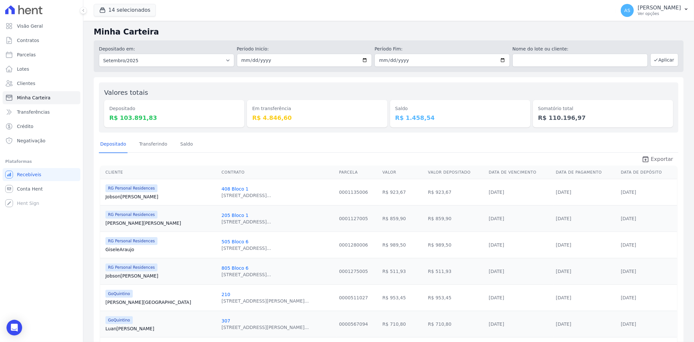
click at [652, 157] on span "Exportar" at bounding box center [662, 159] width 22 height 8
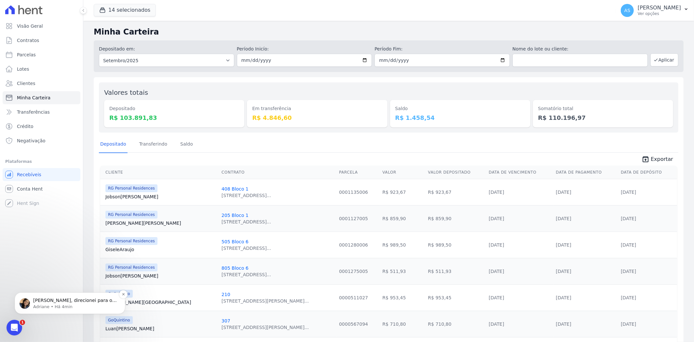
click at [82, 299] on p "[PERSON_NAME], direcionei para o [PERSON_NAME] realizar a alteração da titulari…" at bounding box center [75, 300] width 84 height 7
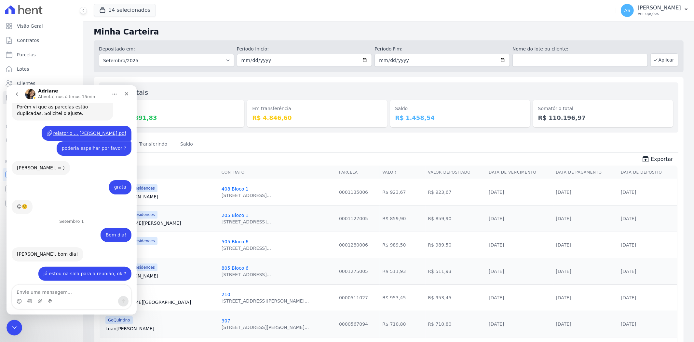
scroll to position [5284, 0]
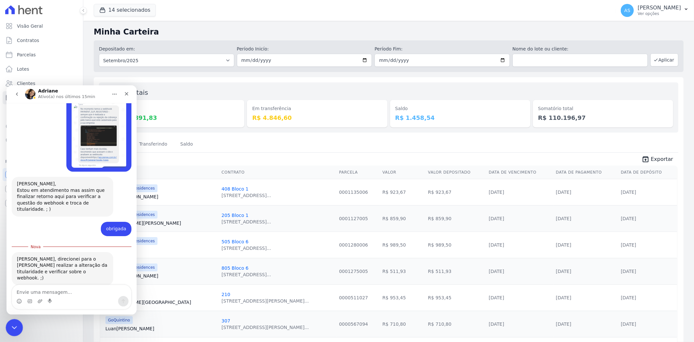
click at [18, 326] on div "Fechar mensagem da Intercom" at bounding box center [14, 326] width 16 height 16
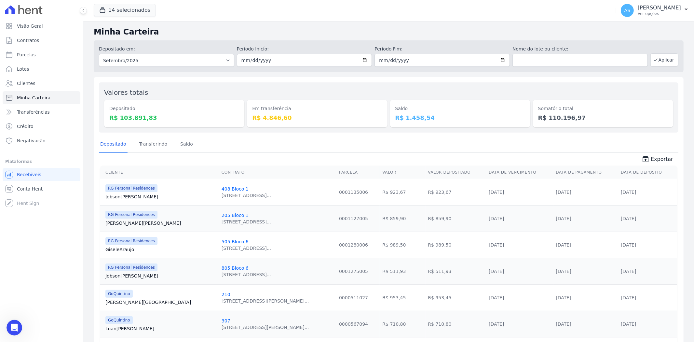
scroll to position [5273, 0]
drag, startPoint x: 637, startPoint y: 32, endPoint x: 443, endPoint y: 5, distance: 195.4
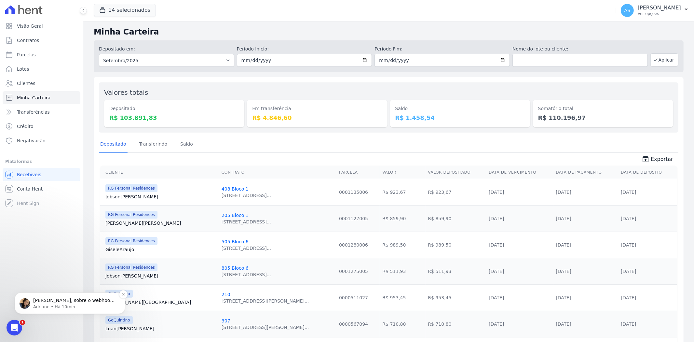
click at [63, 301] on p "[PERSON_NAME], sobre o webhook, poderá enviar a seguinte mensagem para o sienge…" at bounding box center [75, 300] width 84 height 7
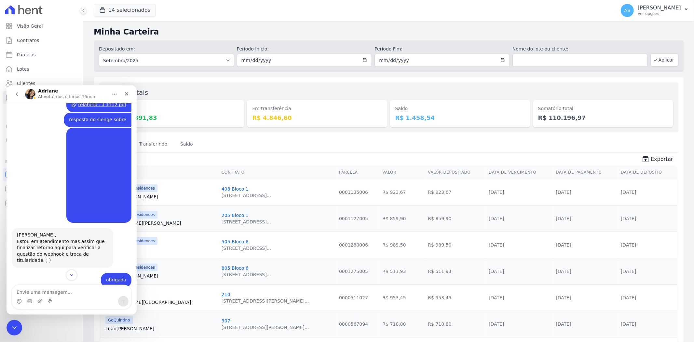
scroll to position [5385, 0]
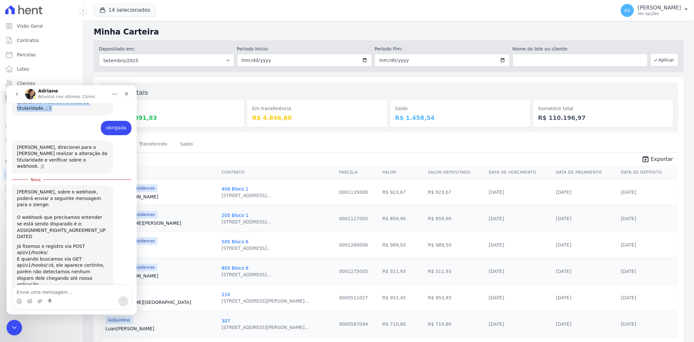
drag, startPoint x: 106, startPoint y: 89, endPoint x: 303, endPoint y: 109, distance: 198.1
click html "[PERSON_NAME](a) nos últimos 15min 📢 Atenção: Sua conta Hent será migrada para …"
click at [111, 93] on button "Início" at bounding box center [114, 94] width 12 height 12
click at [93, 109] on div "Expandir janela" at bounding box center [98, 110] width 48 height 7
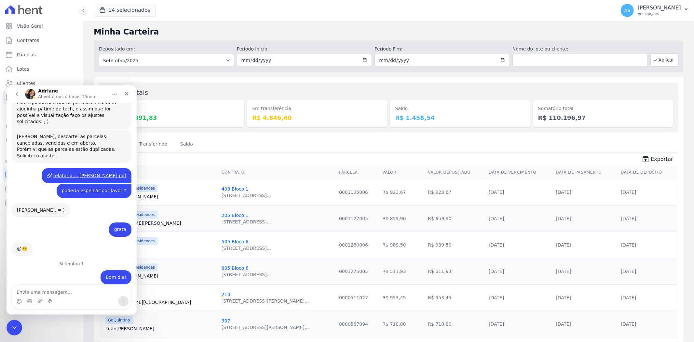
scroll to position [1, 0]
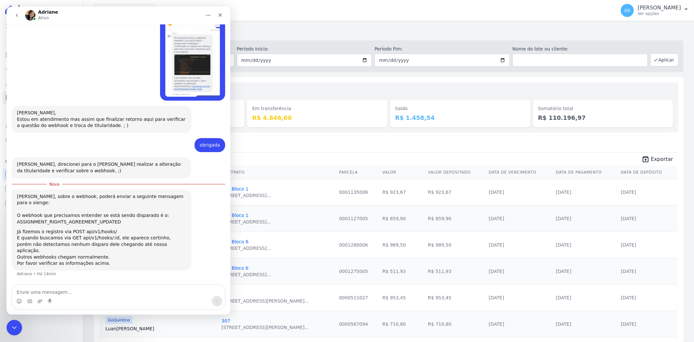
click at [15, 221] on div "Andreza, sobre o webhook, poderá enviar a seguinte mensagem para o sienge: O we…" at bounding box center [102, 229] width 180 height 81
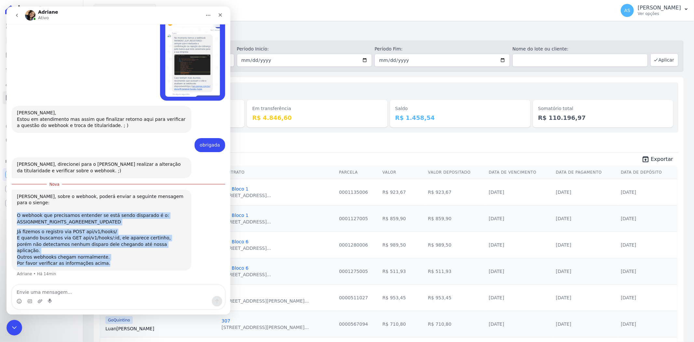
drag, startPoint x: 18, startPoint y: 220, endPoint x: 105, endPoint y: 266, distance: 98.8
click at [105, 266] on div "Andreza, sobre o webhook, poderá enviar a seguinte mensagem para o sienge: O we…" at bounding box center [101, 230] width 169 height 74
copy div "O webhook que precisamos entender se está sendo disparado é o: ASSIGNMENT_RIGHT…"
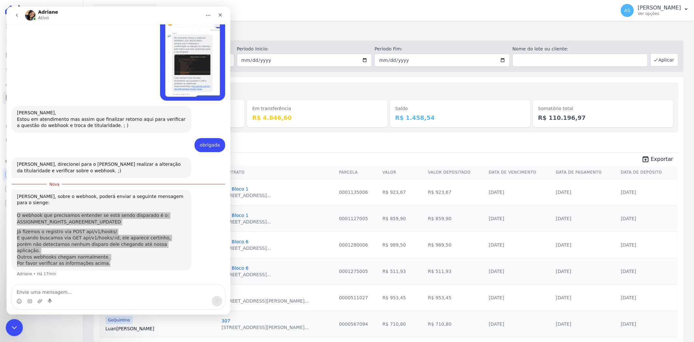
click at [14, 326] on icon "Fechar mensagem da Intercom" at bounding box center [13, 326] width 5 height 3
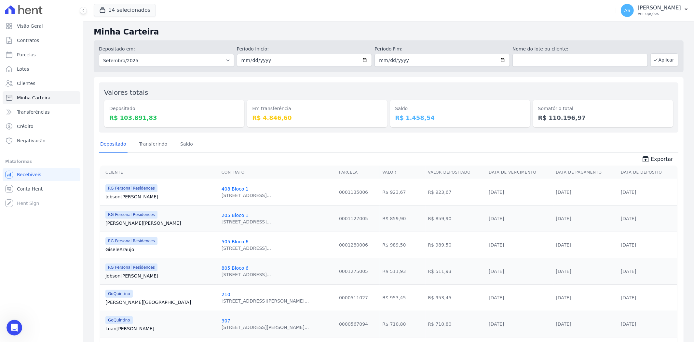
scroll to position [4722, 0]
click at [183, 141] on link "Saldo" at bounding box center [186, 144] width 15 height 17
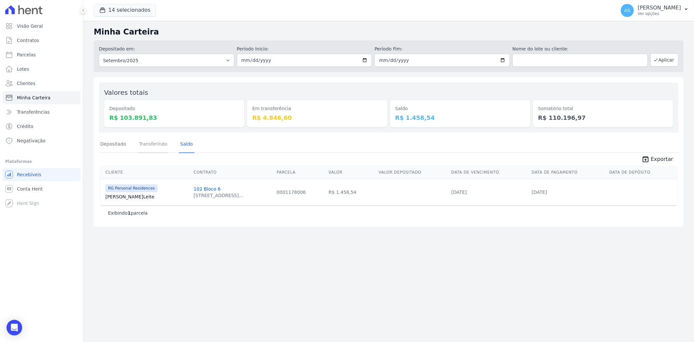
click at [139, 144] on link "Transferindo" at bounding box center [153, 144] width 31 height 17
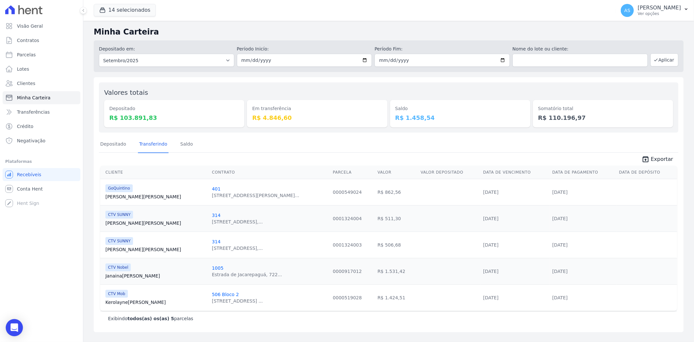
click at [13, 334] on div "Open Intercom Messenger" at bounding box center [14, 327] width 17 height 17
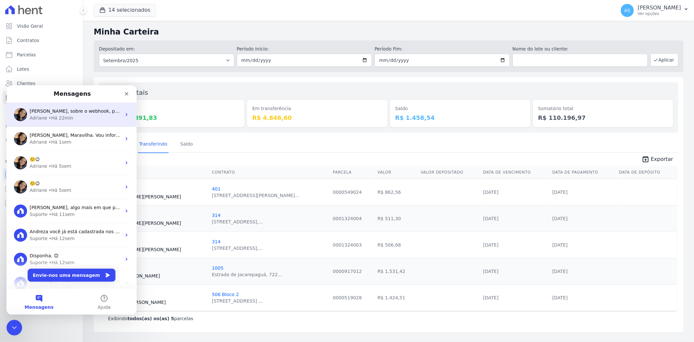
click at [53, 113] on div "Andreza, sobre o webhook, poderá enviar a seguinte mensagem para o sienge: O we…" at bounding box center [76, 110] width 92 height 7
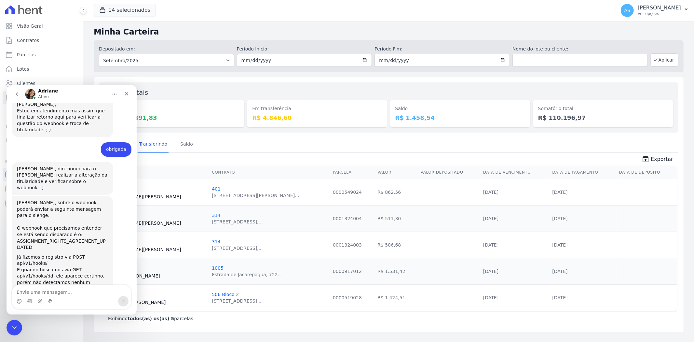
scroll to position [5375, 0]
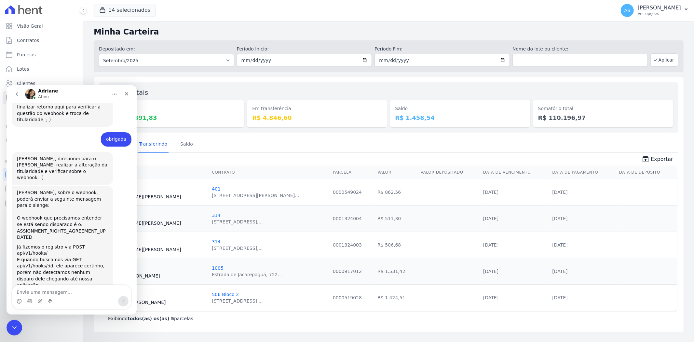
click at [37, 291] on textarea "Envie uma mensagem..." at bounding box center [71, 289] width 119 height 11
type textarea "resposta do sienge"
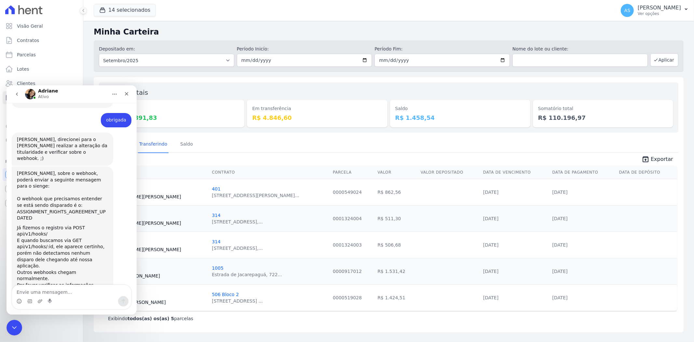
type textarea "[PERSON_NAME] me informar o endpoint completo que estão utilizando ?"
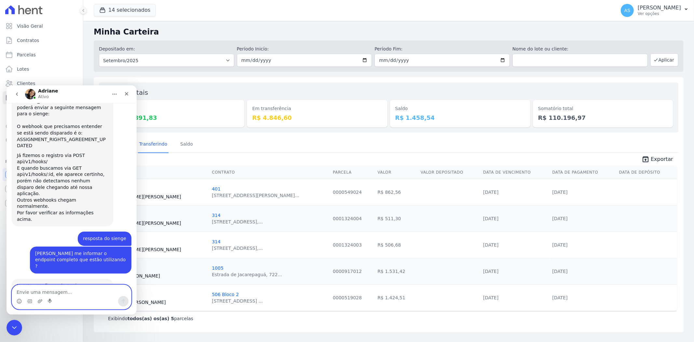
scroll to position [5468, 0]
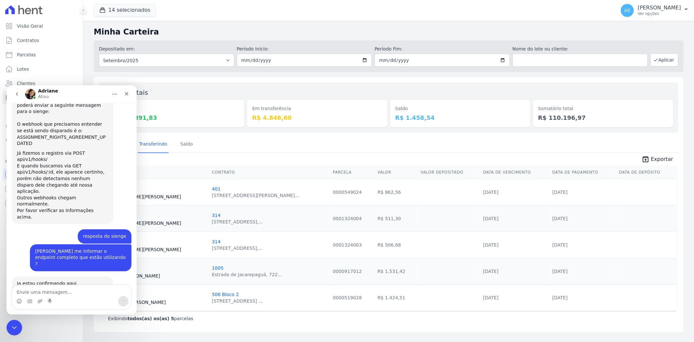
drag, startPoint x: 63, startPoint y: 266, endPoint x: 12, endPoint y: 259, distance: 52.3
click at [12, 297] on div "Andreza: https://api.sienge.com.br/ctvconstrutora/public/api/v1/hooks/ Adriane …" at bounding box center [62, 304] width 101 height 14
copy link "[URL][DOMAIN_NAME]"
drag, startPoint x: 11, startPoint y: 325, endPoint x: 57, endPoint y: 554, distance: 233.8
click at [11, 325] on icon "Fechar mensagem da Intercom" at bounding box center [13, 326] width 8 height 8
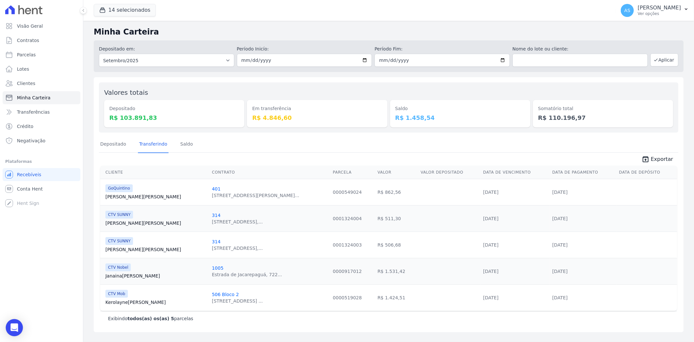
click at [10, 324] on div "Open Intercom Messenger" at bounding box center [14, 327] width 17 height 17
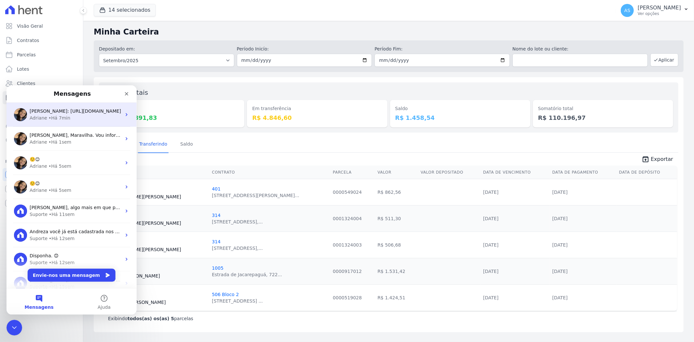
click at [46, 114] on div "Adriane • Há 7min" at bounding box center [76, 117] width 92 height 7
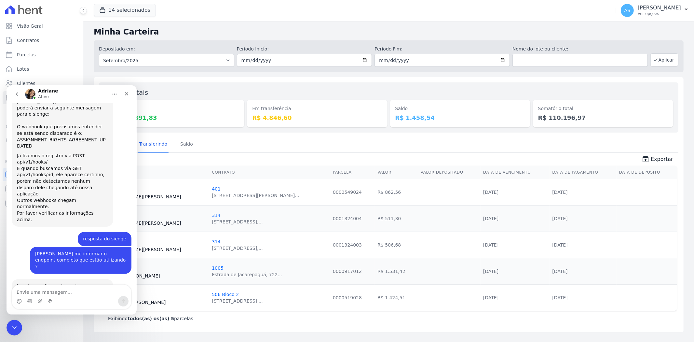
scroll to position [5468, 0]
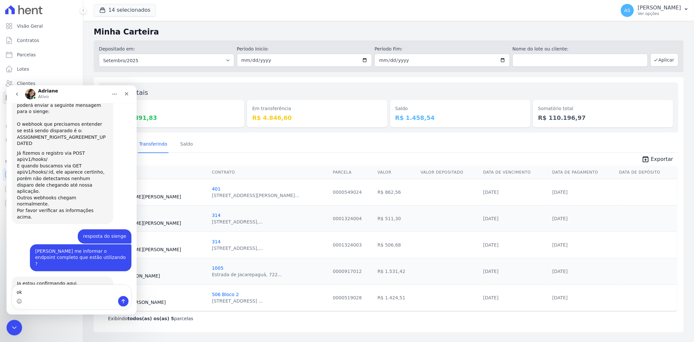
type textarea "o"
click at [31, 293] on textarea "Envie uma mensagem..." at bounding box center [71, 289] width 119 height 11
paste textarea "Testamos a webhook em nosso ambiente, e ta notificando normal. [PERSON_NAME] me…"
type textarea "Testamos a webhook em nosso ambiente, e ta notificando normal. [PERSON_NAME] me…"
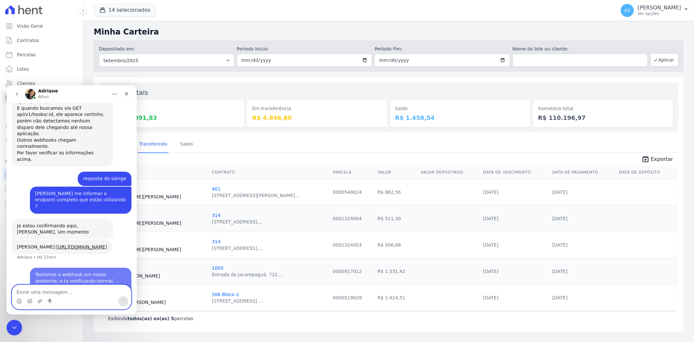
scroll to position [5542, 0]
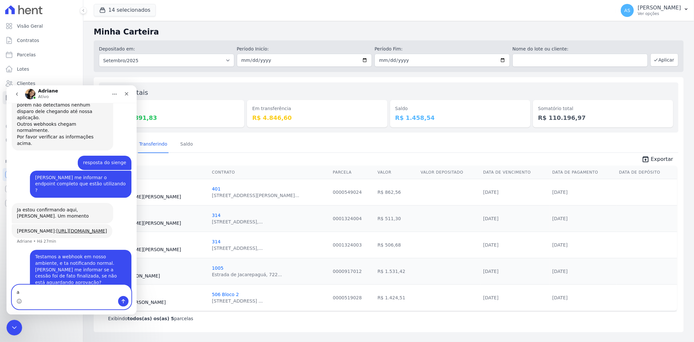
type textarea "a"
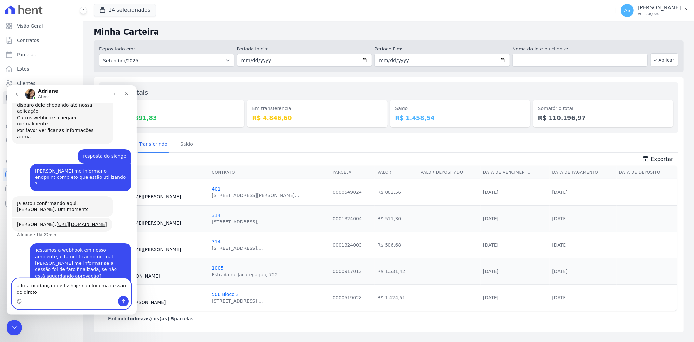
type textarea "adri a mudança que fiz hoje nao foi uma cessão de diretos"
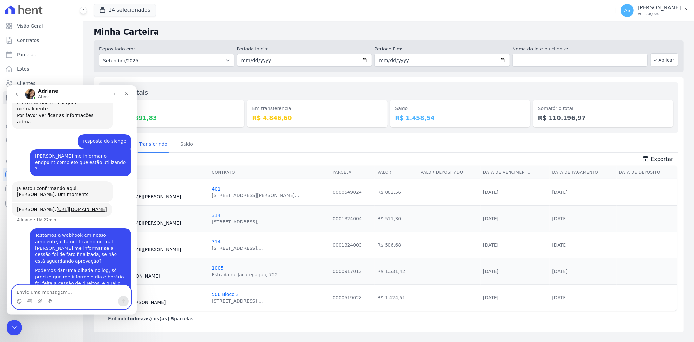
scroll to position [5563, 0]
type textarea "o"
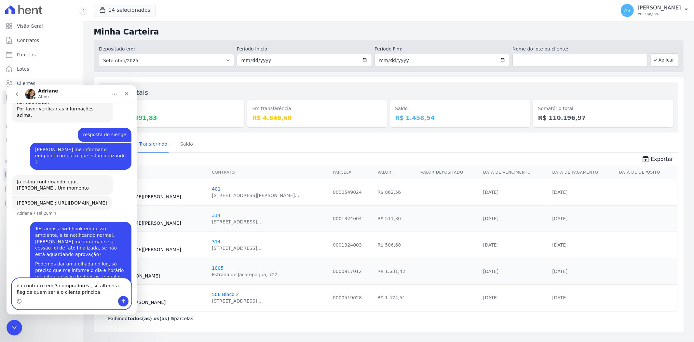
type textarea "no contrato tem 3 compradores , só alterei a fleg de quem seria o cliente princ…"
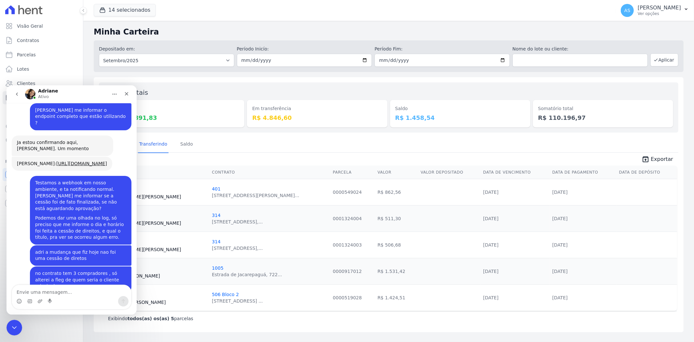
scroll to position [5604, 0]
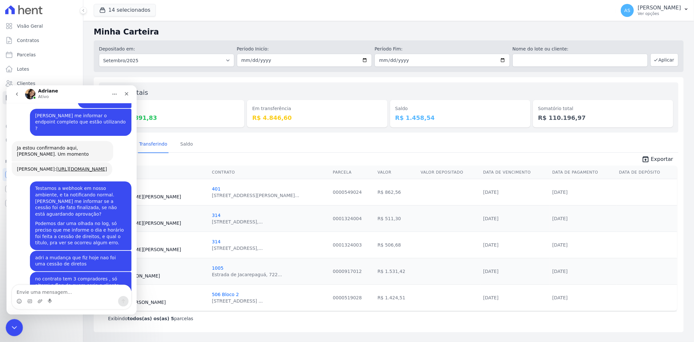
click at [15, 325] on icon "Fechar mensagem da Intercom" at bounding box center [13, 326] width 8 height 8
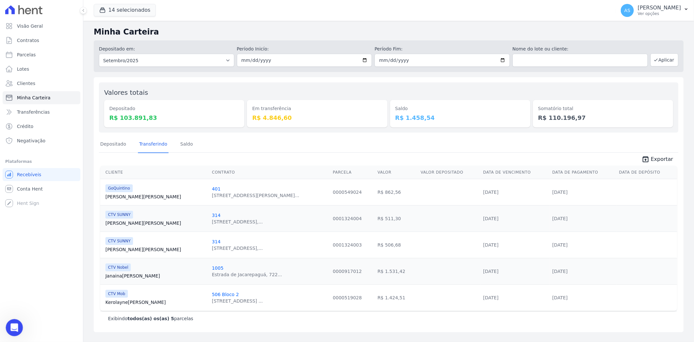
click at [10, 329] on icon "Abrir mensagem da Intercom" at bounding box center [13, 326] width 11 height 11
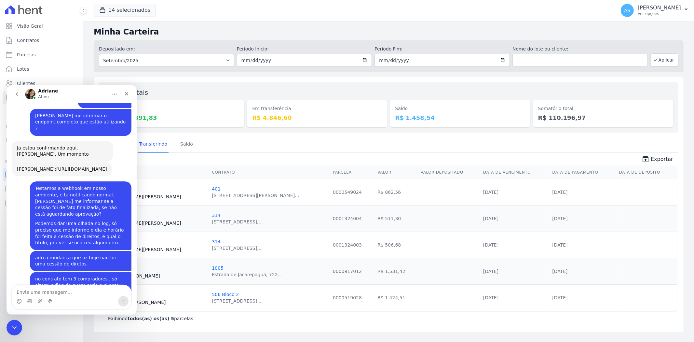
click at [38, 294] on textarea "Envie uma mensagem..." at bounding box center [71, 289] width 119 height 11
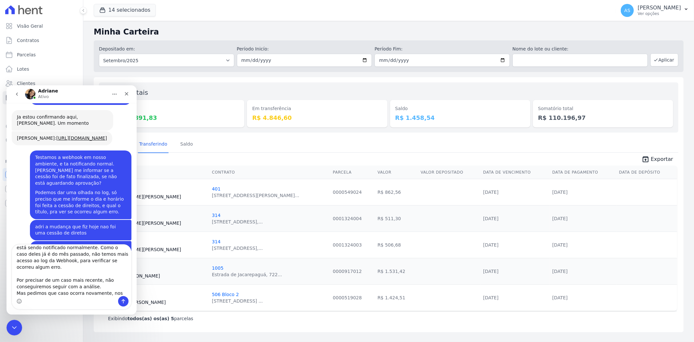
scroll to position [5644, 0]
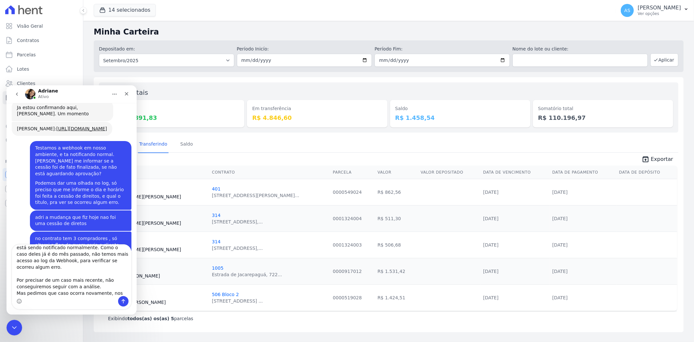
type textarea "Enten, bom realizamos o teste no suporte, e está sendo notificado normalmente. …"
click at [123, 304] on button "Enviar mensagem…" at bounding box center [123, 300] width 10 height 10
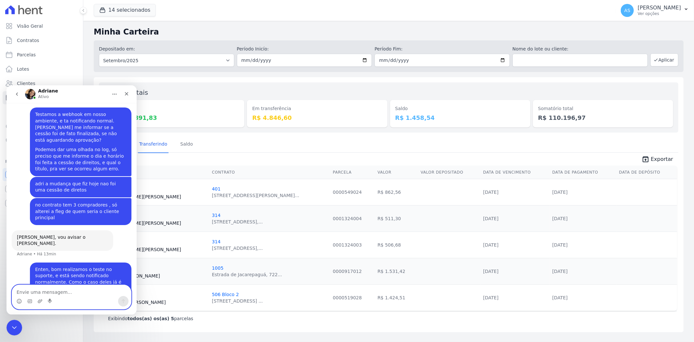
scroll to position [5677, 0]
click at [25, 291] on textarea "Envie uma mensagem..." at bounding box center [71, 289] width 119 height 11
paste textarea "Sobre a alteração direto no título, ela não gera notificação."
type textarea "Sobre a alteração direto no título, ela não gera notificação."
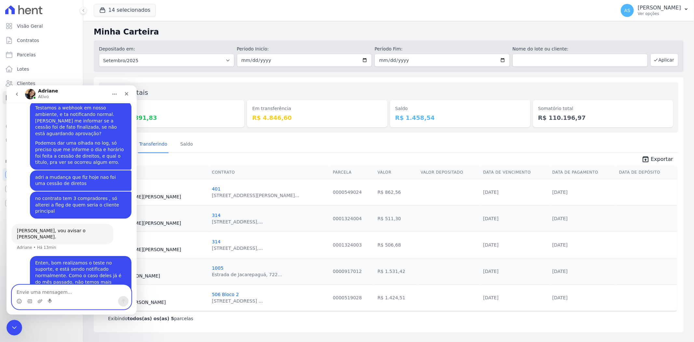
scroll to position [5698, 0]
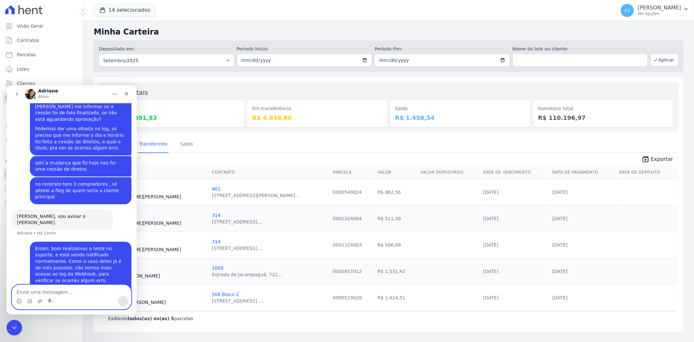
click at [24, 291] on textarea "Envie uma mensagem..." at bounding box center [71, 289] width 119 height 11
paste textarea "A notificação só é disparada via cessão de direitos. 👉Financeiro / Contas a Rec…"
type textarea "A notificação só é disparada via cessão de direitos. 👉Financeiro / Contas a Rec…"
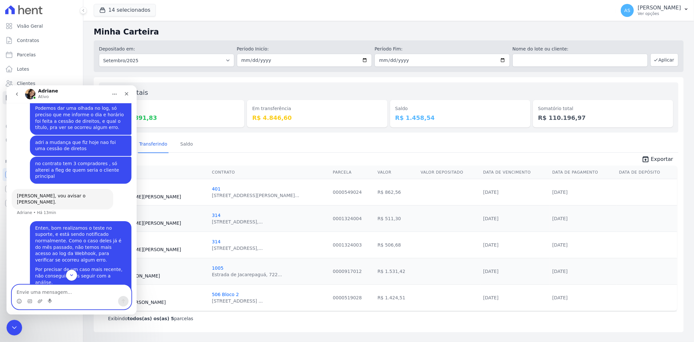
scroll to position [5726, 0]
